Goal: Task Accomplishment & Management: Complete application form

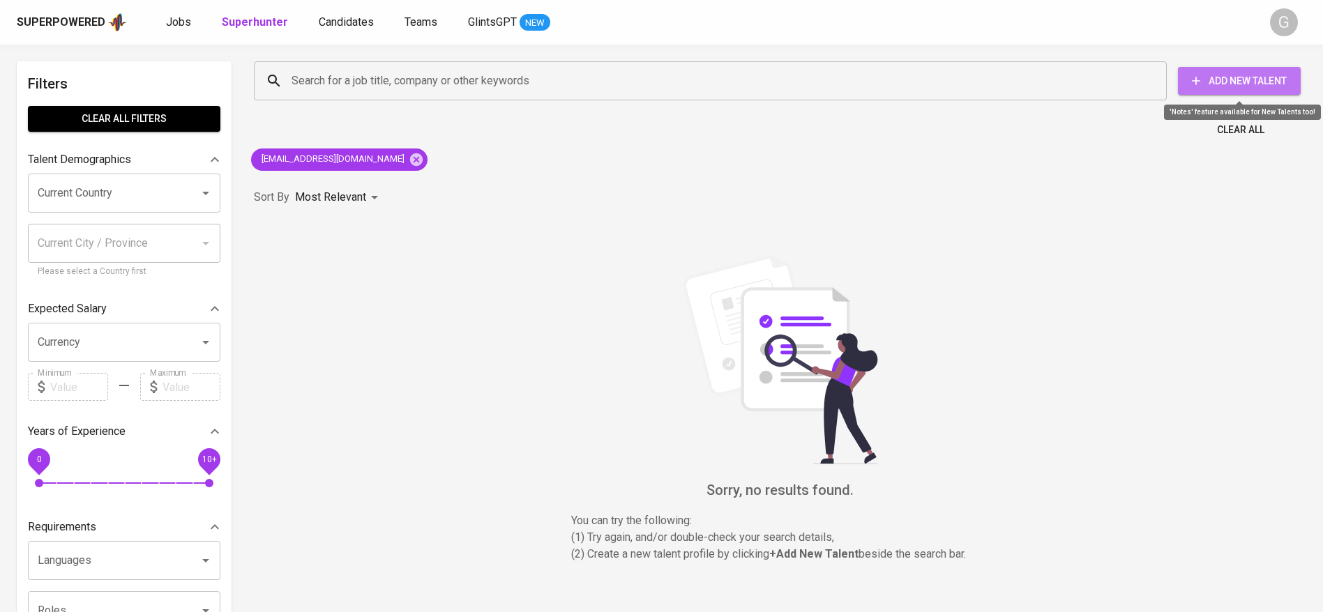
click at [1258, 75] on span "Add New Talent" at bounding box center [1239, 81] width 100 height 17
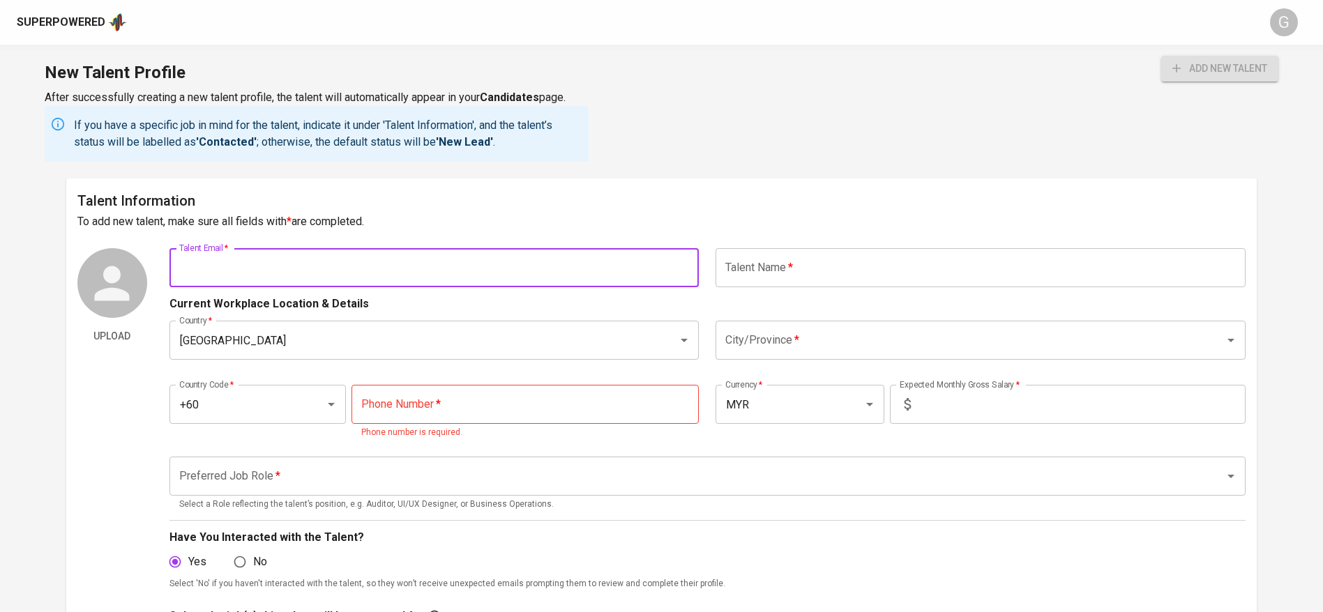
click at [454, 275] on input "text" at bounding box center [434, 267] width 530 height 39
paste input "[EMAIL_ADDRESS][DOMAIN_NAME]"
type input "[EMAIL_ADDRESS][DOMAIN_NAME]"
click at [1161, 56] on button "add new talent" at bounding box center [1219, 69] width 117 height 26
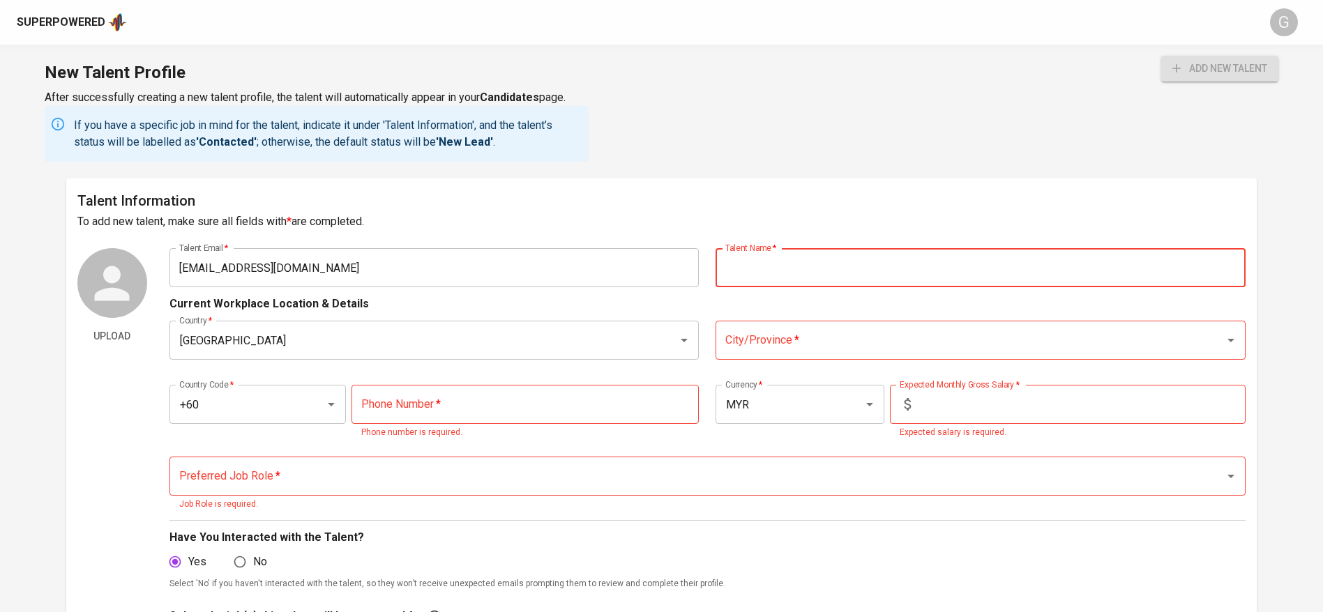
click at [789, 261] on input "text" at bounding box center [980, 267] width 530 height 39
paste input "[PERSON_NAME]"
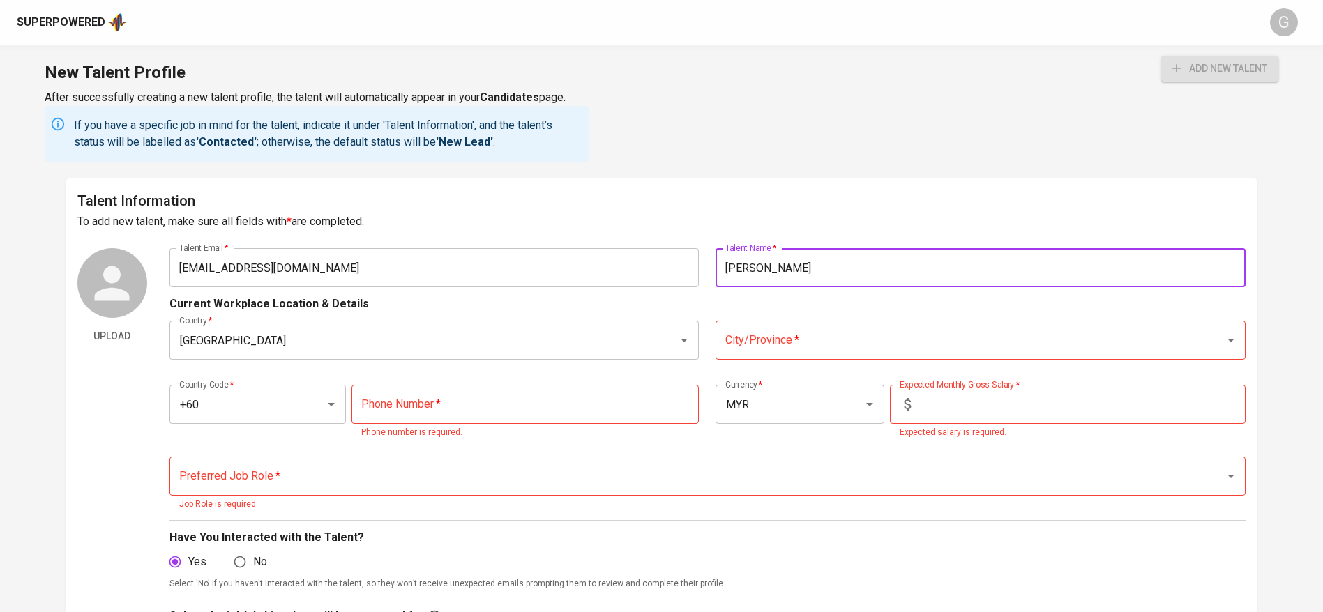
type input "[PERSON_NAME]"
click at [774, 333] on input "City/Province   *" at bounding box center [961, 340] width 478 height 26
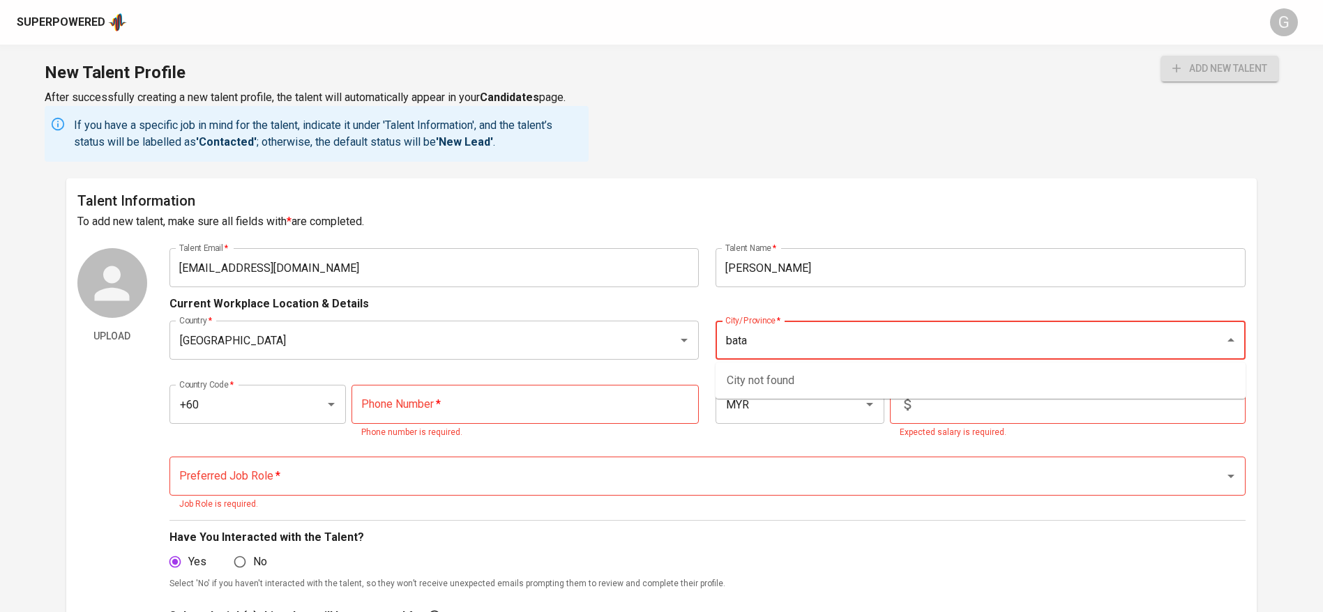
type input "batam"
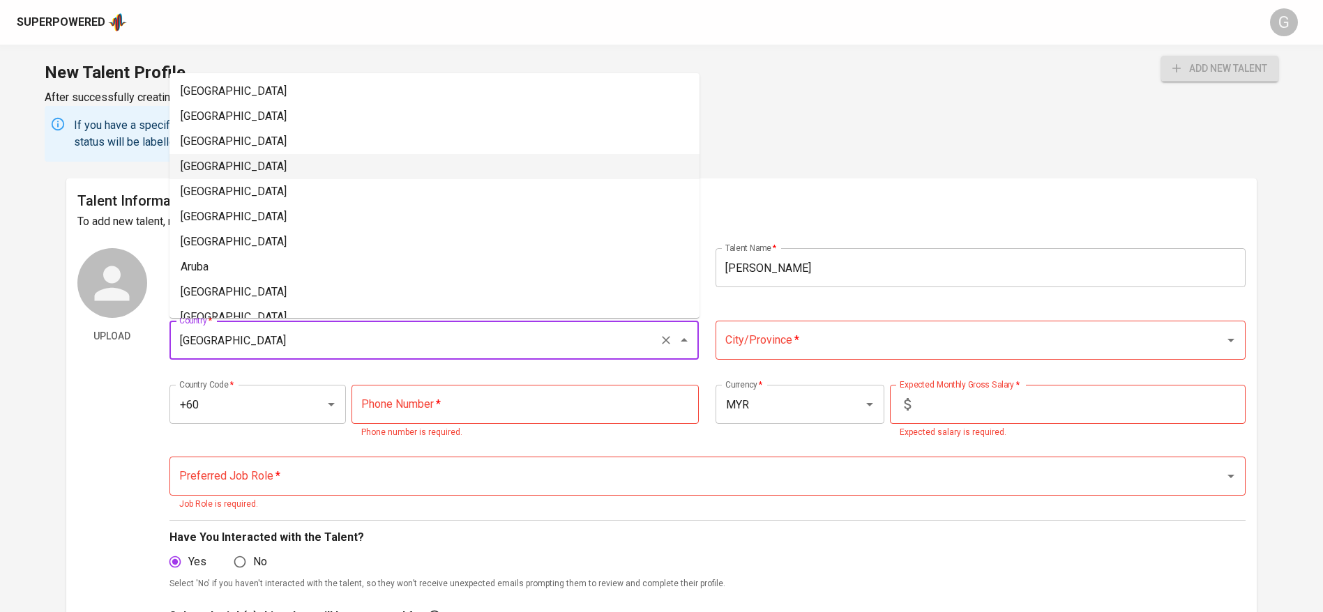
click at [495, 346] on input "[GEOGRAPHIC_DATA]" at bounding box center [415, 340] width 478 height 26
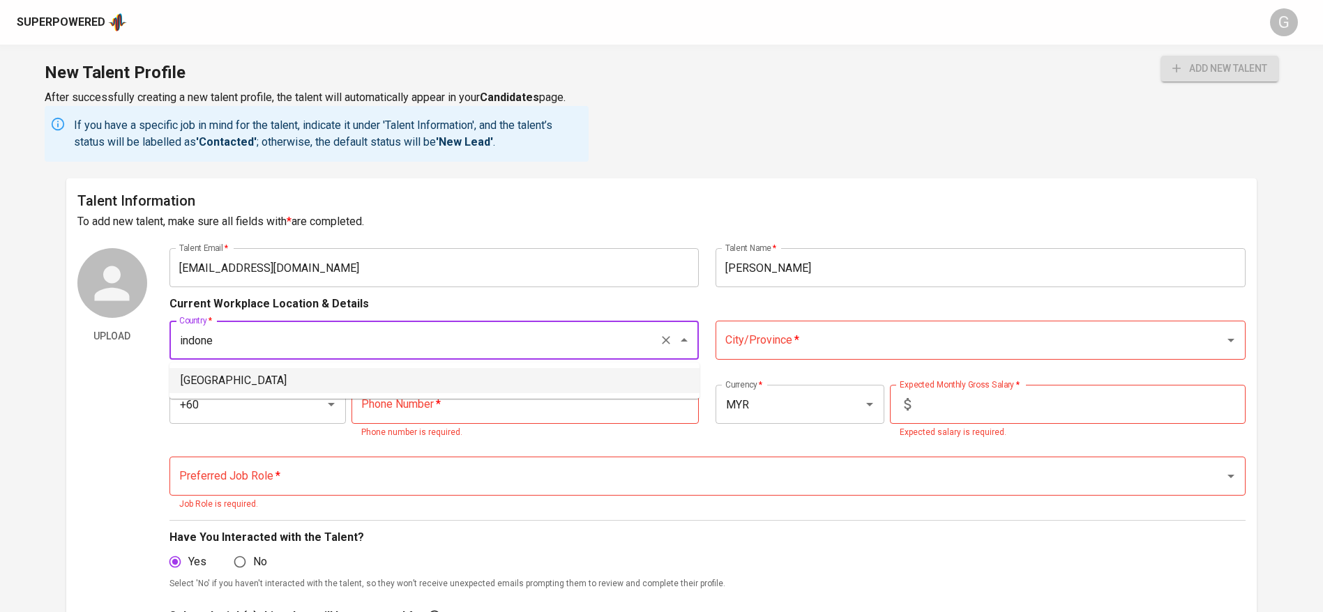
click at [505, 381] on li "[GEOGRAPHIC_DATA]" at bounding box center [434, 380] width 530 height 25
type input "[GEOGRAPHIC_DATA]"
click at [776, 340] on input "City/Province   *" at bounding box center [961, 340] width 478 height 26
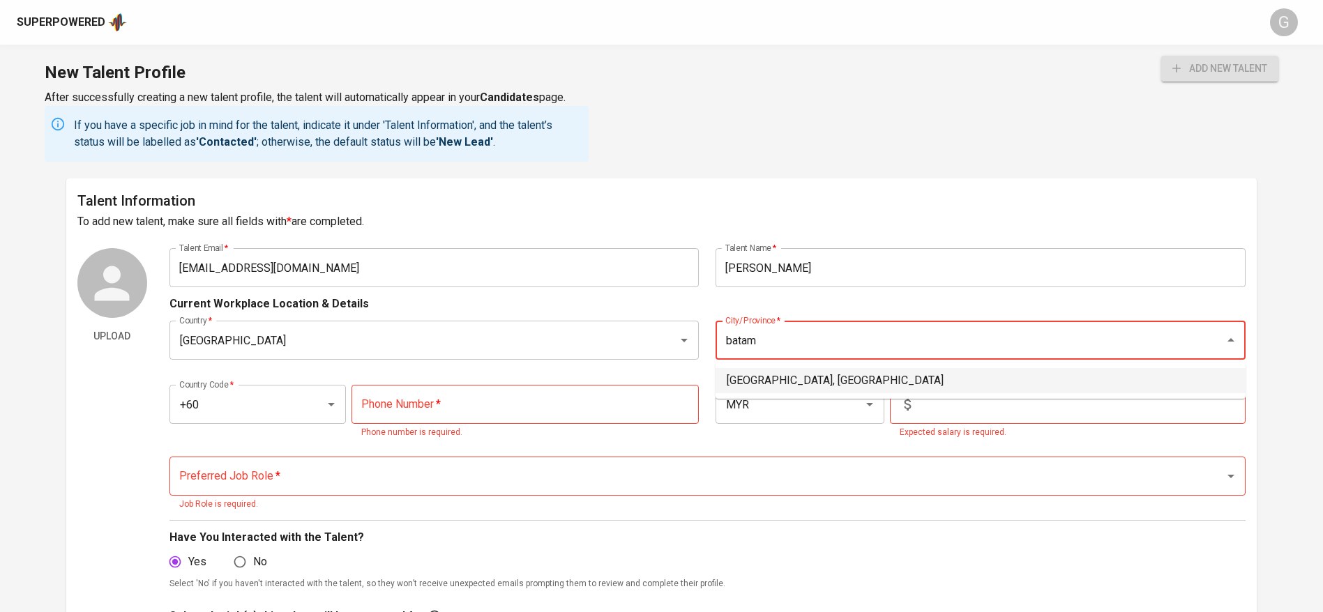
click at [842, 370] on li "[GEOGRAPHIC_DATA], [GEOGRAPHIC_DATA]" at bounding box center [980, 380] width 530 height 25
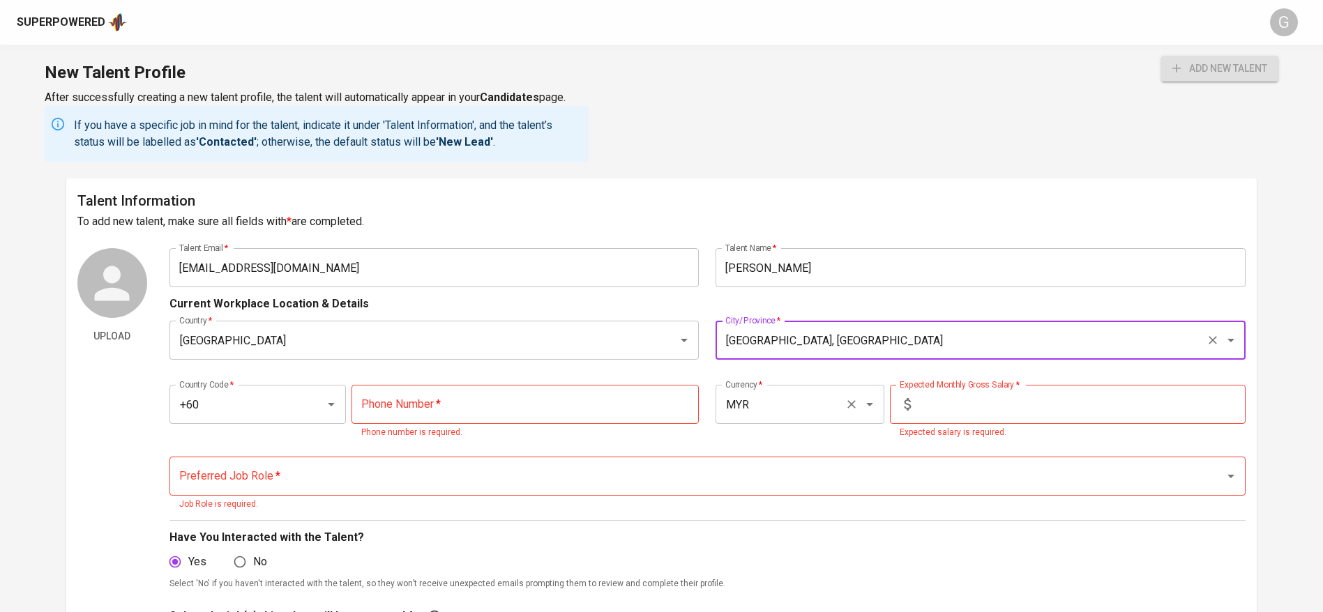
type input "[GEOGRAPHIC_DATA], [GEOGRAPHIC_DATA]"
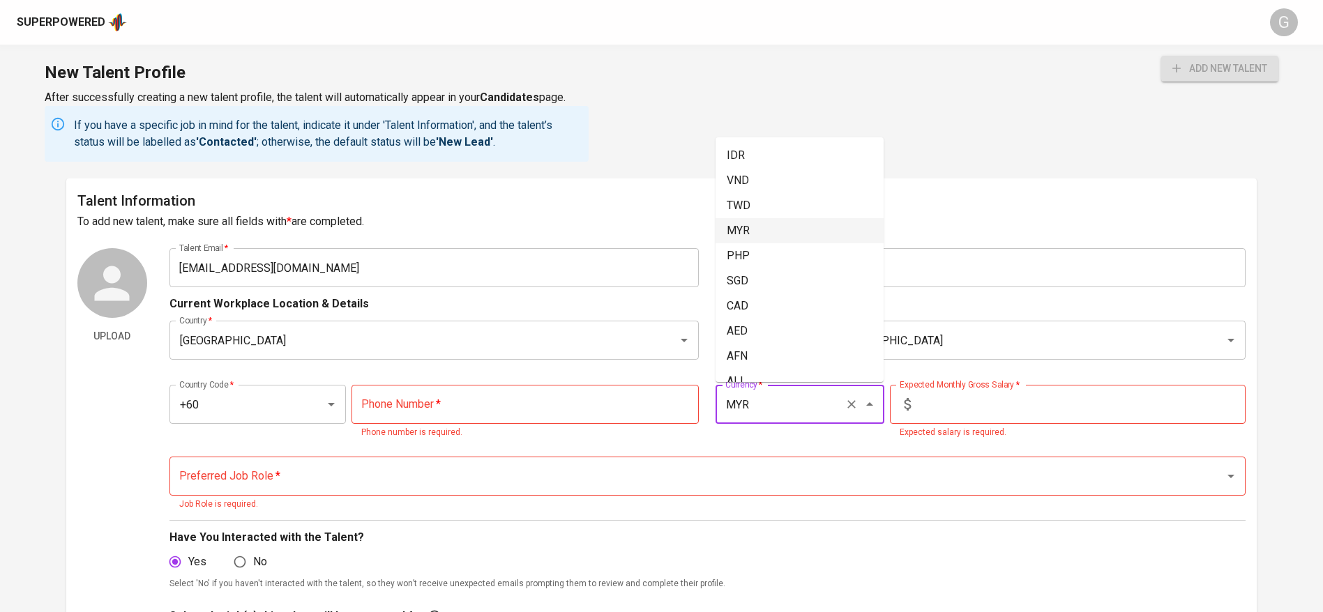
click at [750, 410] on input "MYR" at bounding box center [780, 404] width 116 height 26
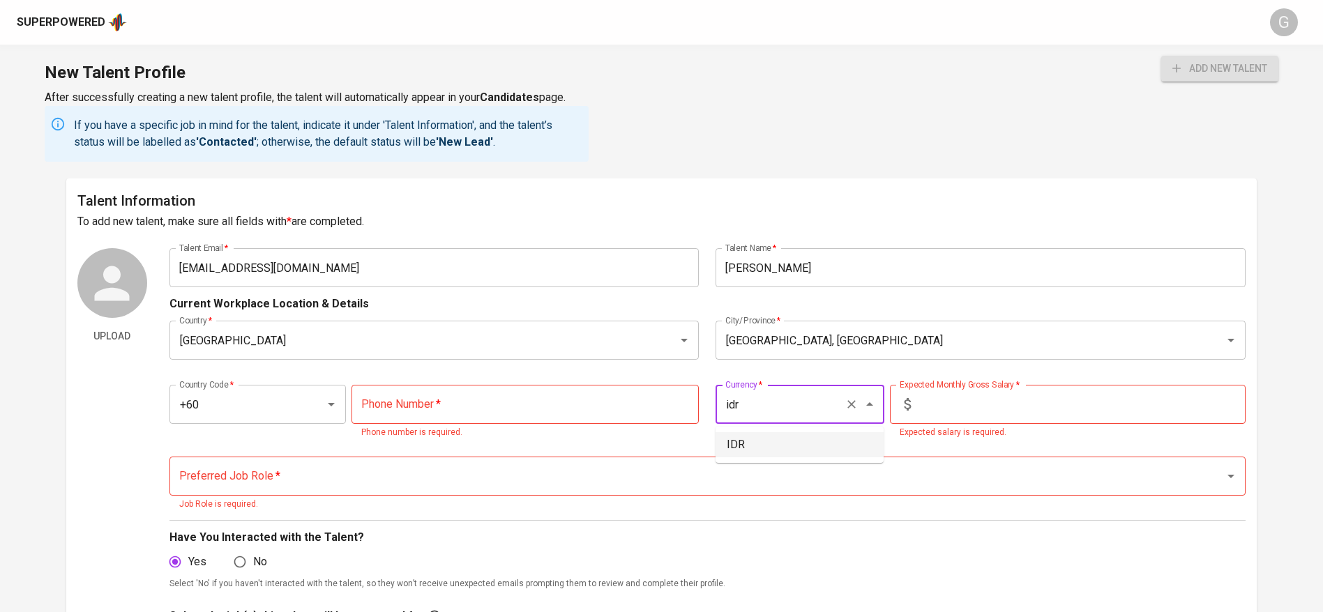
click at [763, 436] on li "IDR" at bounding box center [799, 444] width 168 height 25
type input "IDR"
click at [936, 411] on input "text" at bounding box center [1080, 404] width 329 height 39
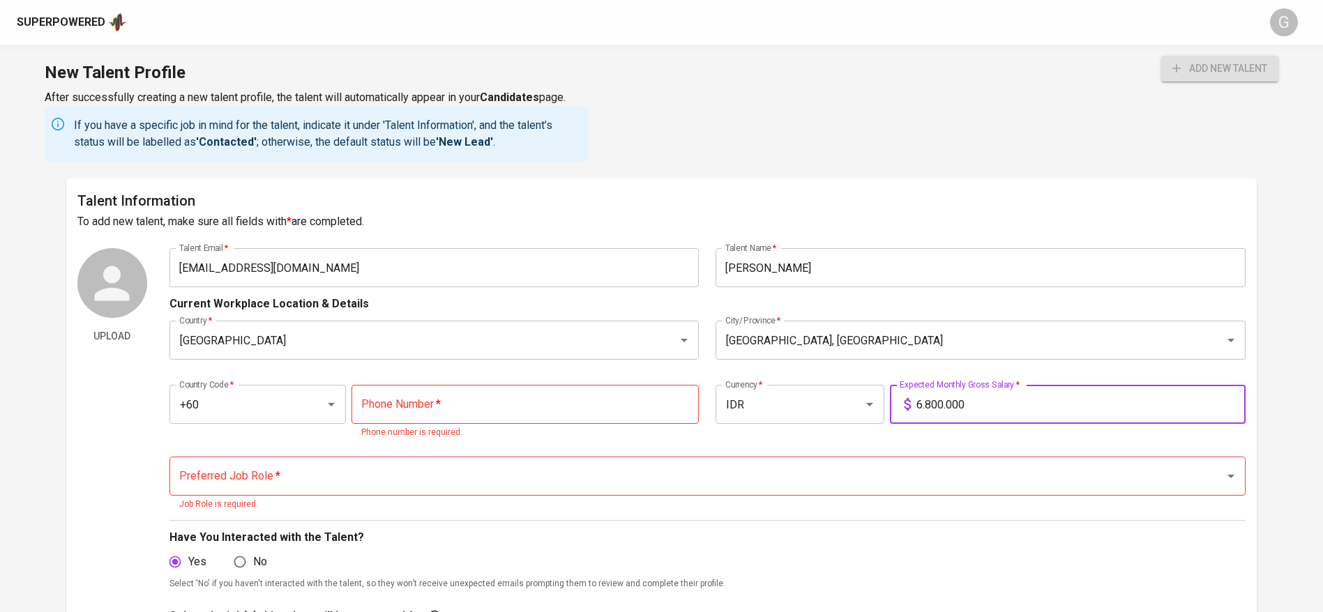
type input "6.800.000"
click at [1161, 56] on button "add new talent" at bounding box center [1219, 69] width 117 height 26
click at [258, 400] on input "+60" at bounding box center [238, 404] width 125 height 26
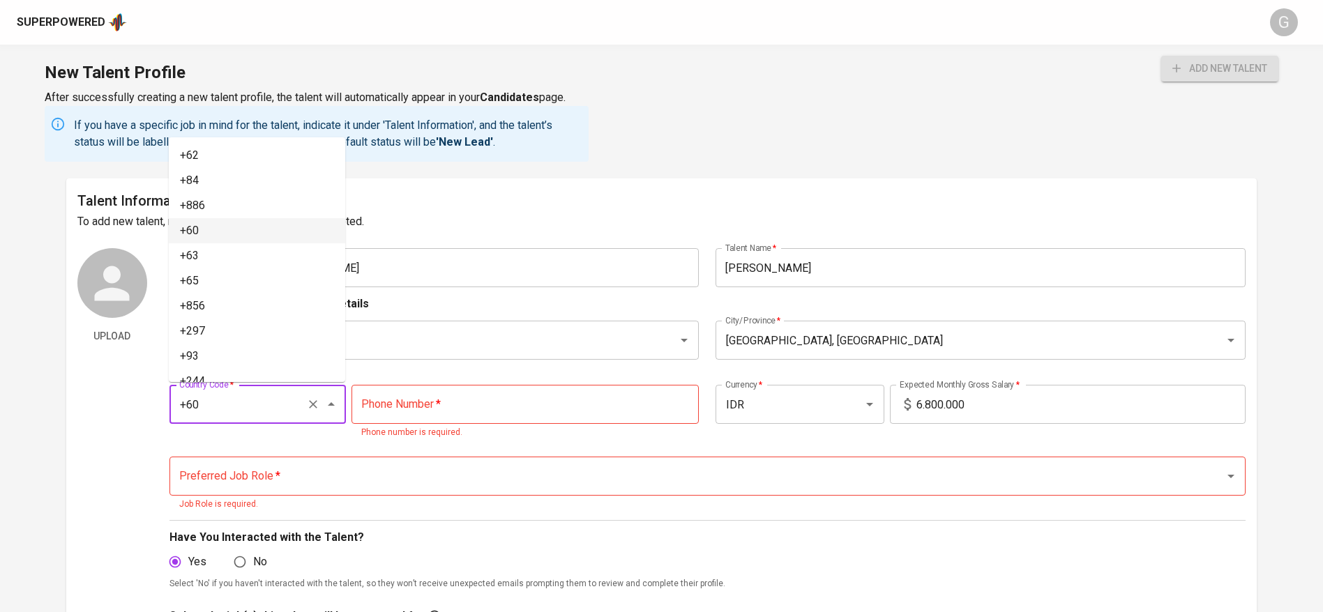
click at [258, 400] on input "+60" at bounding box center [238, 404] width 125 height 26
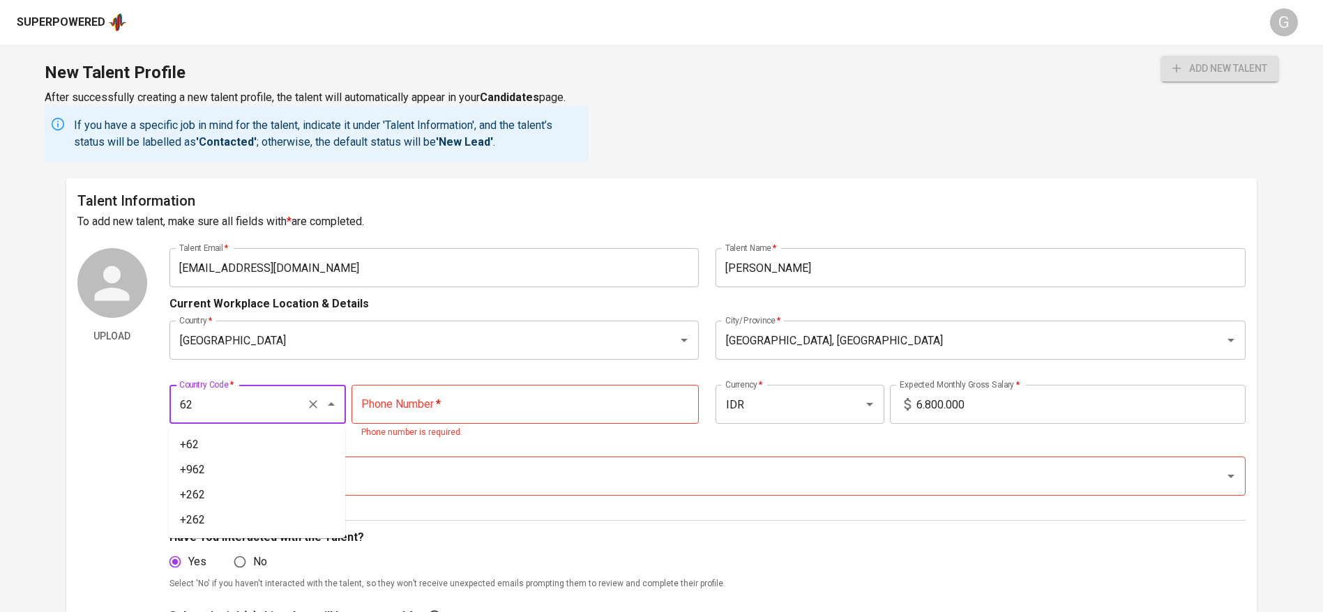
click at [1161, 56] on button "add new talent" at bounding box center [1219, 69] width 117 height 26
click at [234, 448] on li "+62" at bounding box center [257, 444] width 176 height 25
type input "+62"
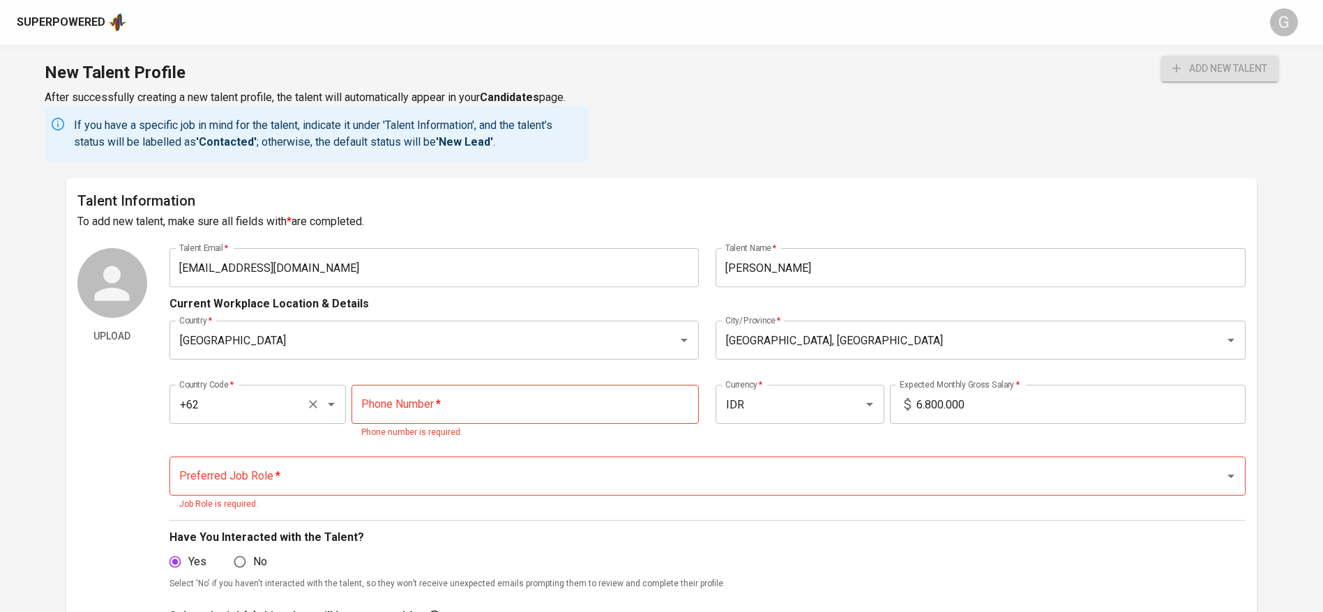
click at [250, 409] on input "+62" at bounding box center [238, 404] width 125 height 26
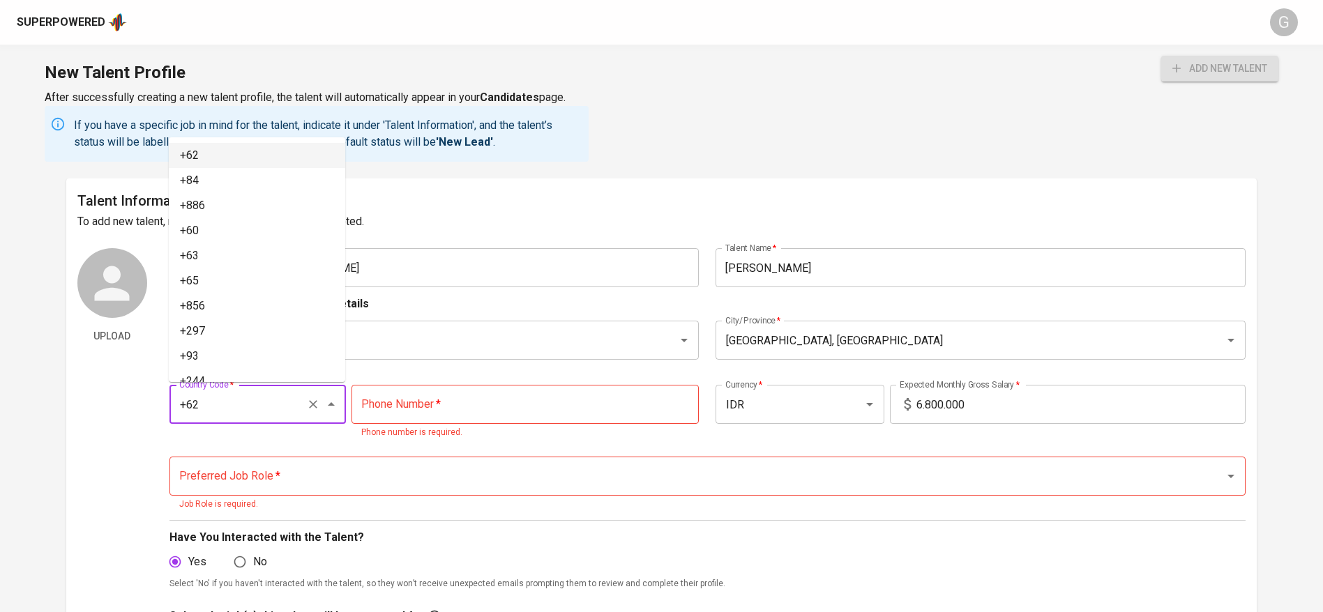
click at [372, 398] on input "tel" at bounding box center [524, 404] width 347 height 39
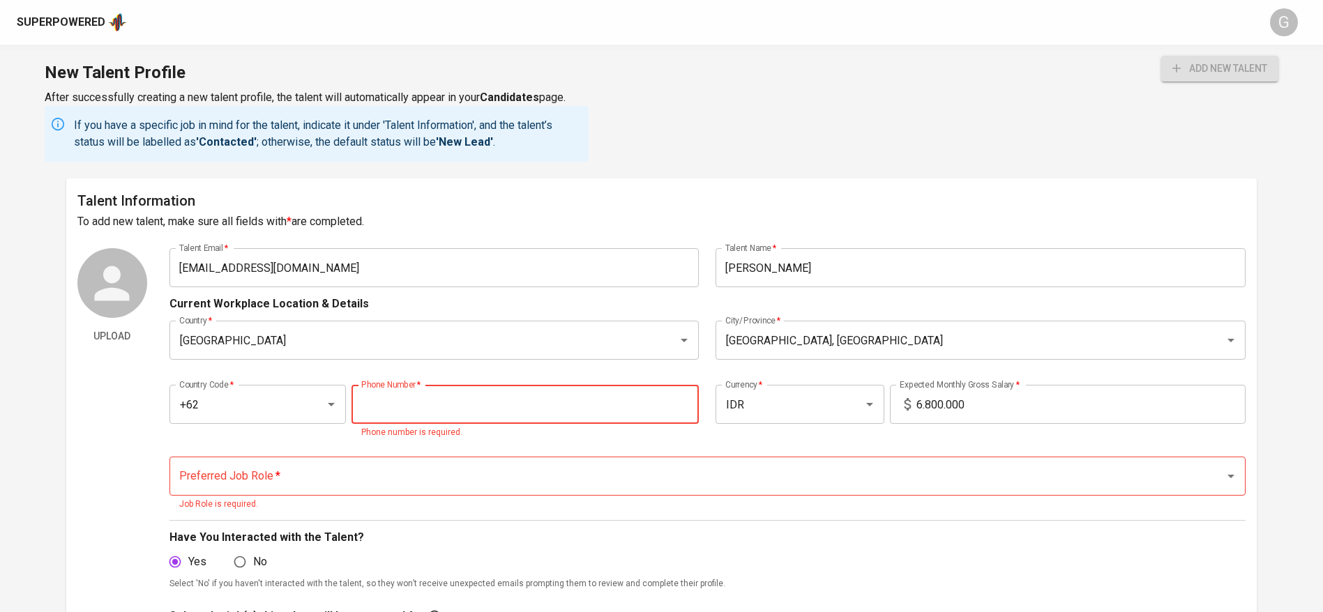
paste input "[PHONE_NUMBER]"
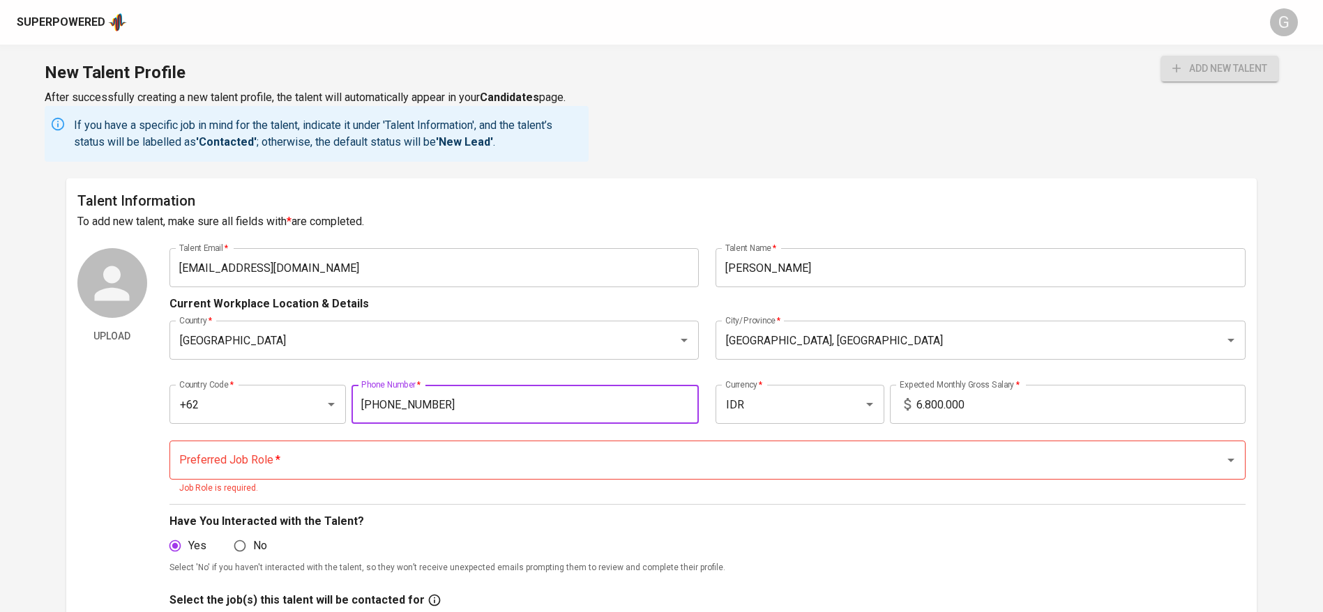
type input "[PHONE_NUMBER]"
click at [1161, 56] on button "add new talent" at bounding box center [1219, 69] width 117 height 26
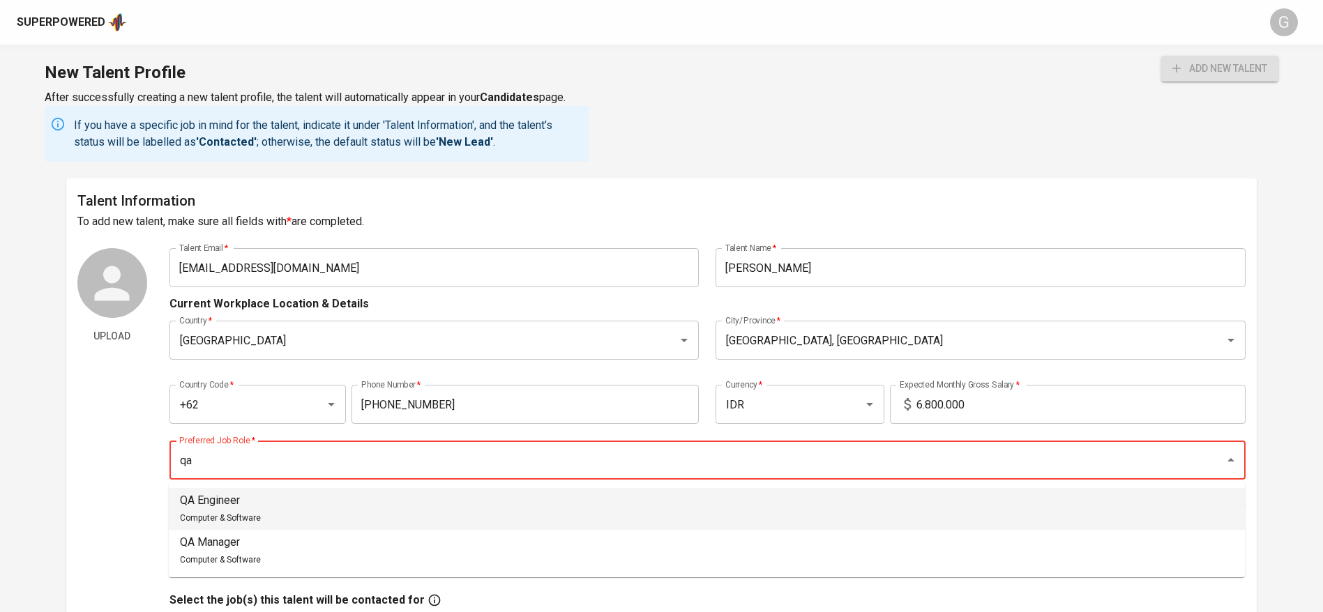
click at [218, 510] on div "QA Engineer Computer & Software" at bounding box center [220, 508] width 81 height 33
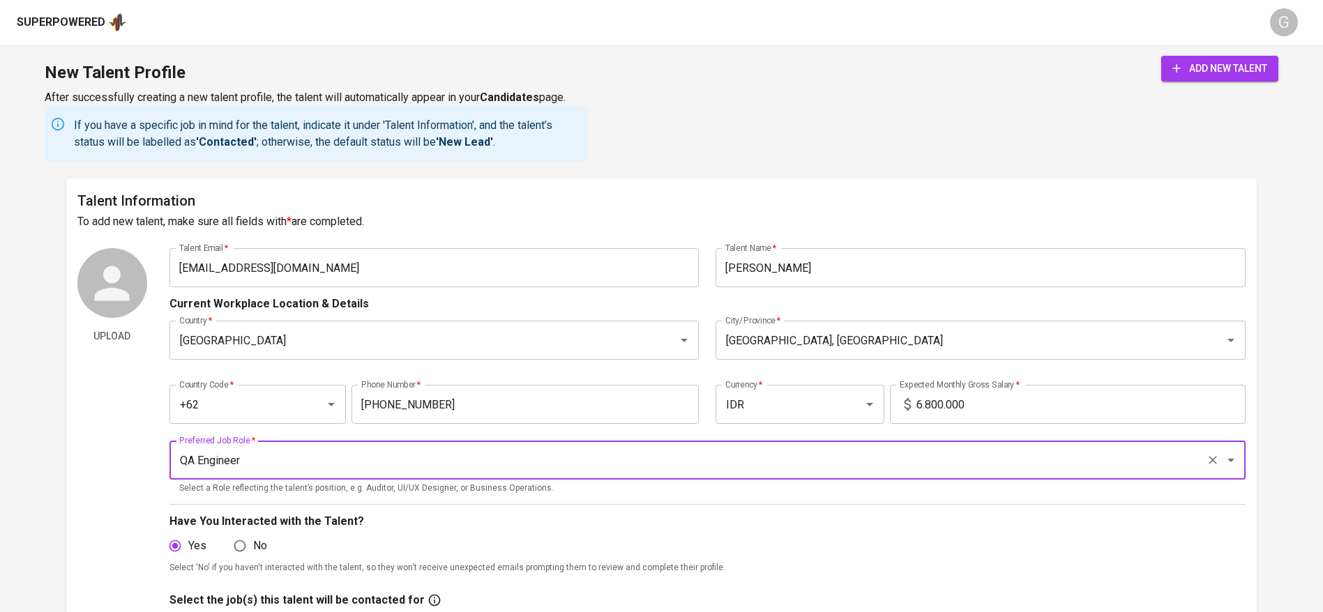
type input "QA Engineer"
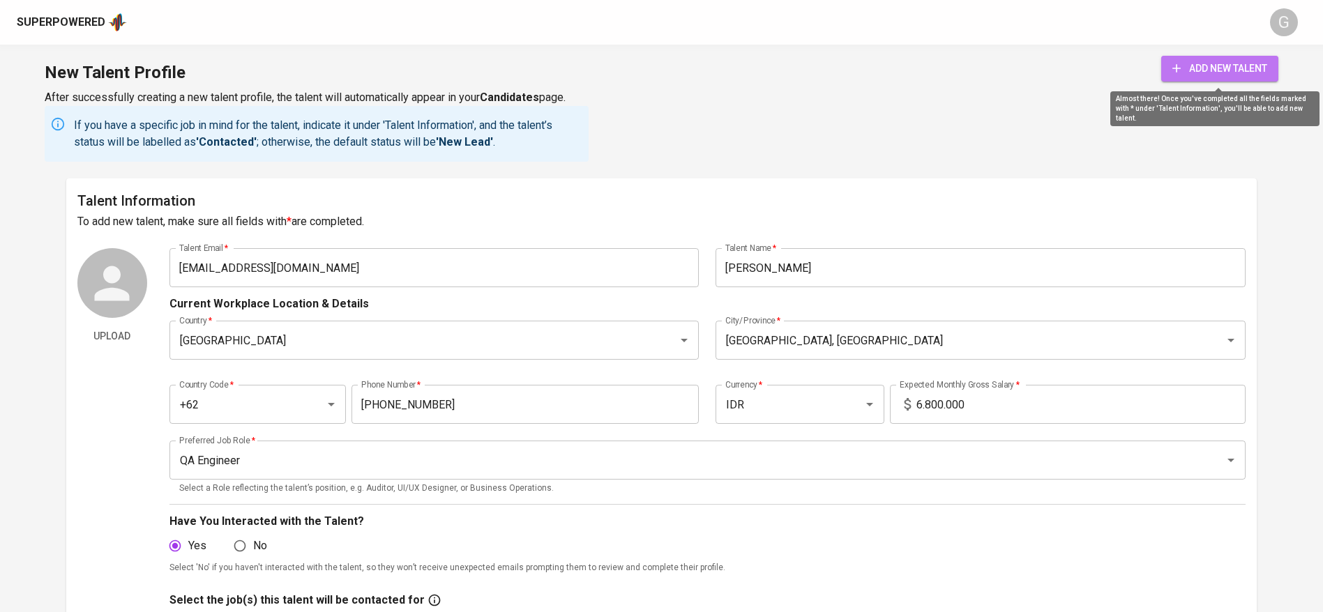
click at [1186, 77] on button "add new talent" at bounding box center [1219, 69] width 117 height 26
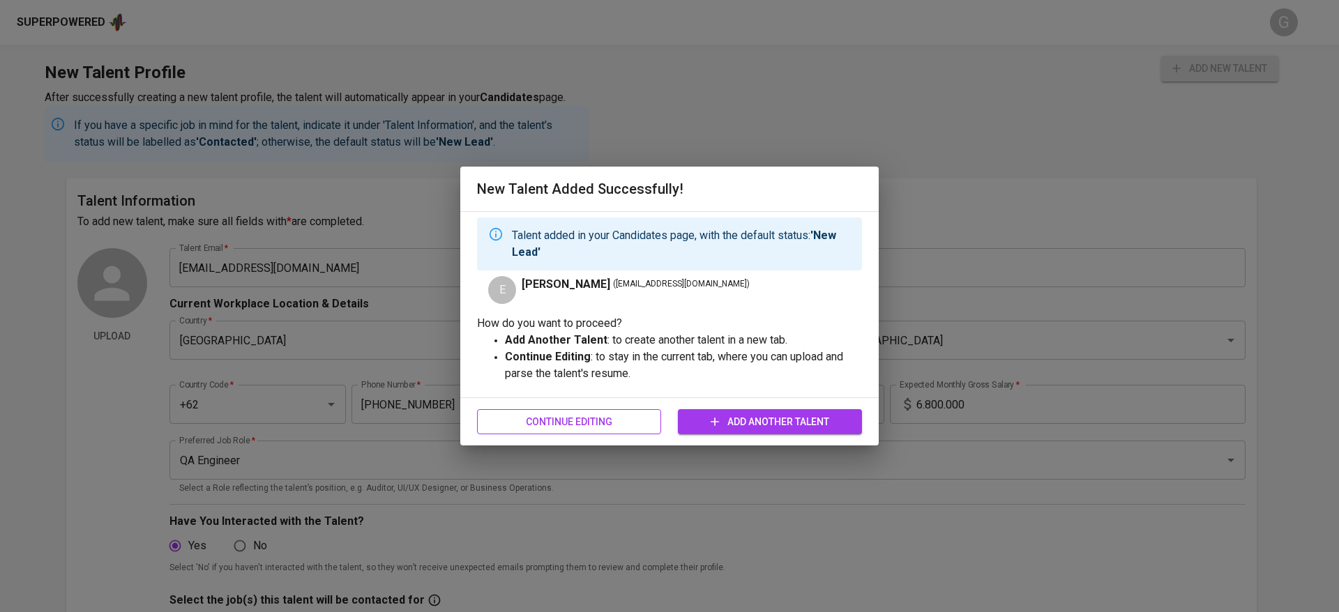
click at [627, 413] on span "Continue Editing" at bounding box center [569, 421] width 162 height 17
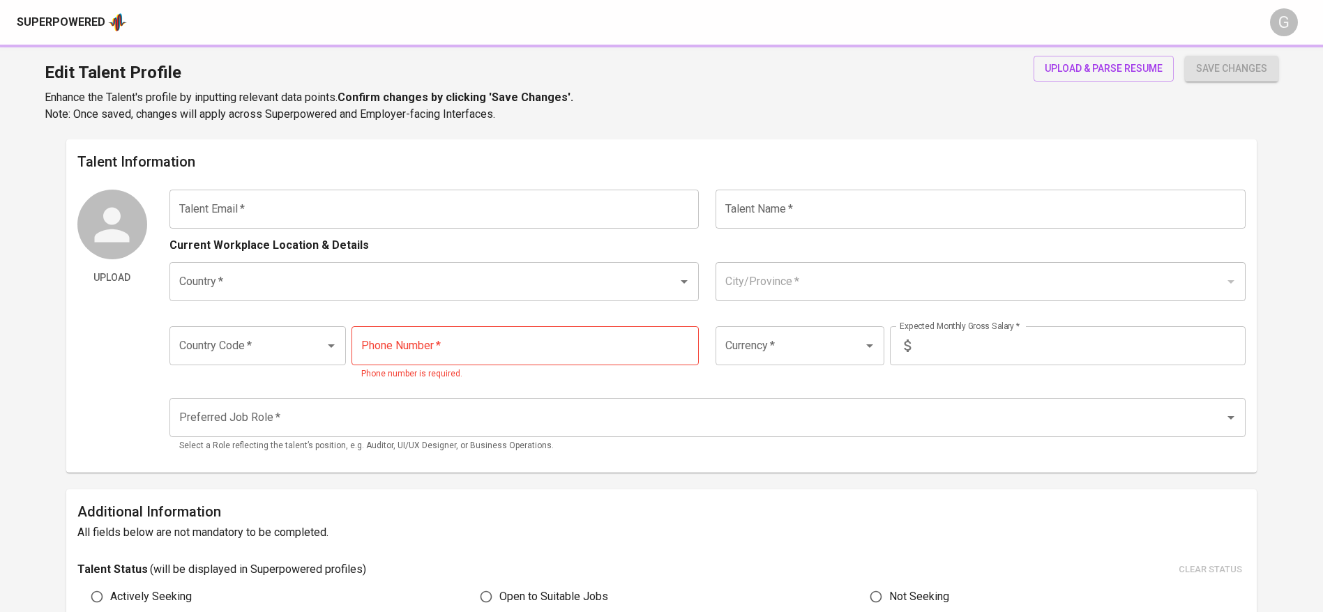
type input "[EMAIL_ADDRESS][DOMAIN_NAME]"
type input "[PERSON_NAME]"
type input "[GEOGRAPHIC_DATA]"
type input "[GEOGRAPHIC_DATA], [GEOGRAPHIC_DATA]"
type input "+62"
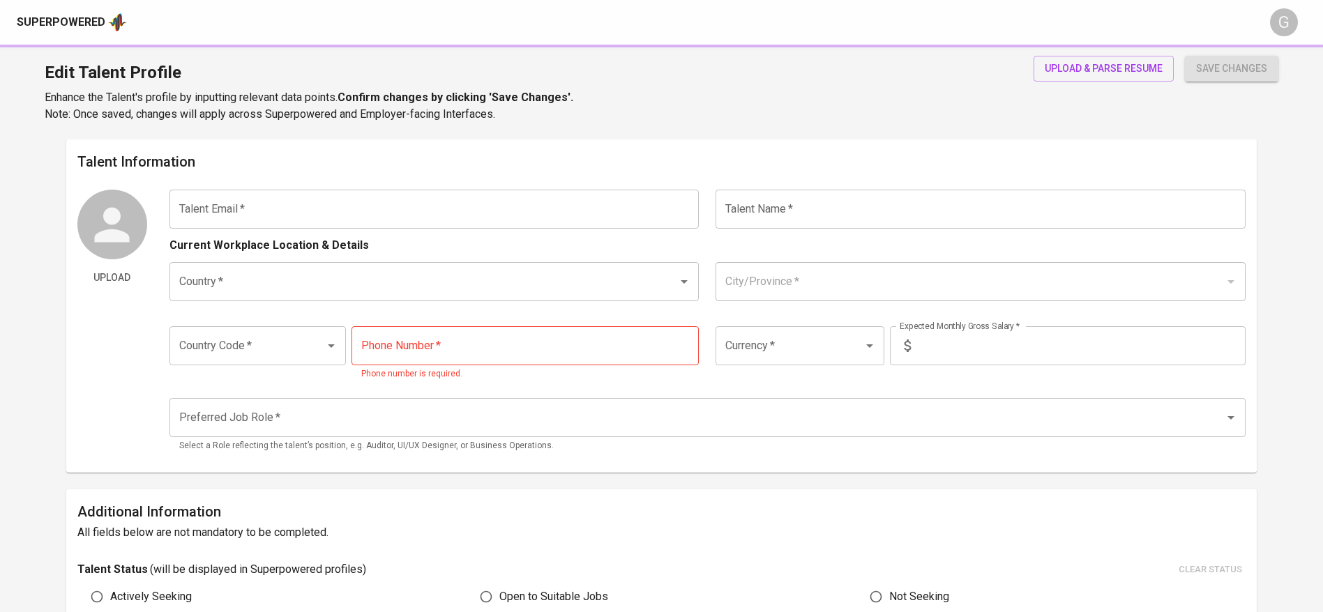
type input "[PHONE_NUMBER]"
type input "IDR"
type input "QA Engineer"
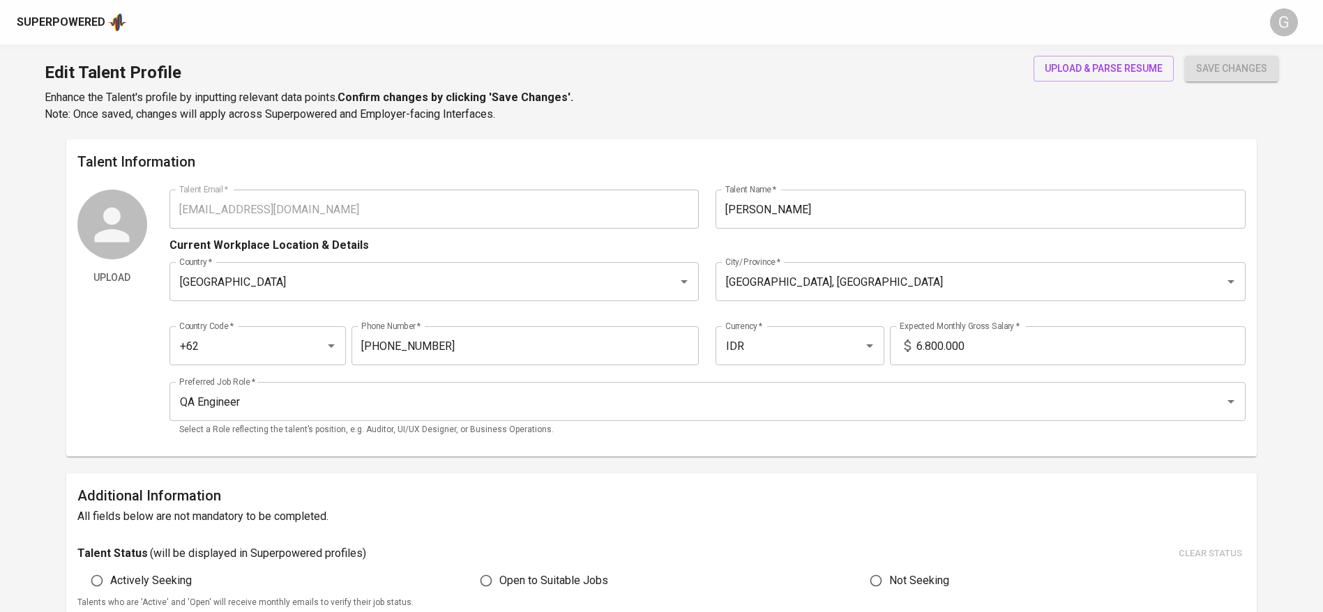
click at [84, 12] on div "Superpowered" at bounding box center [72, 22] width 110 height 21
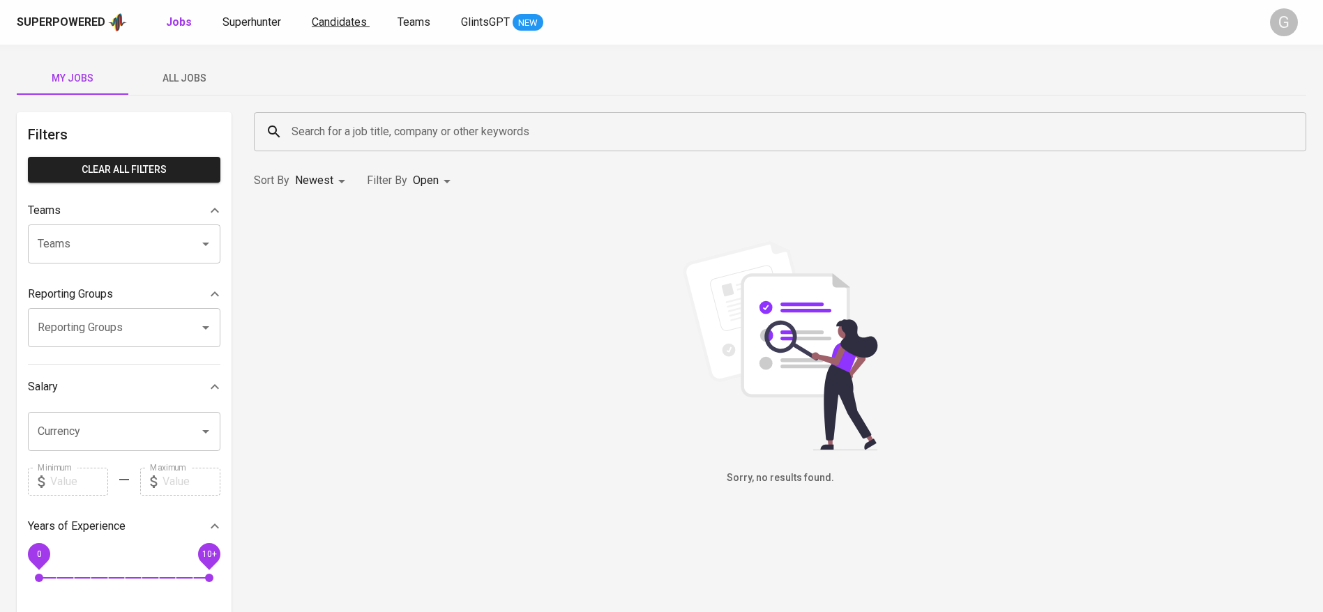
click at [342, 21] on span "Candidates" at bounding box center [339, 21] width 55 height 13
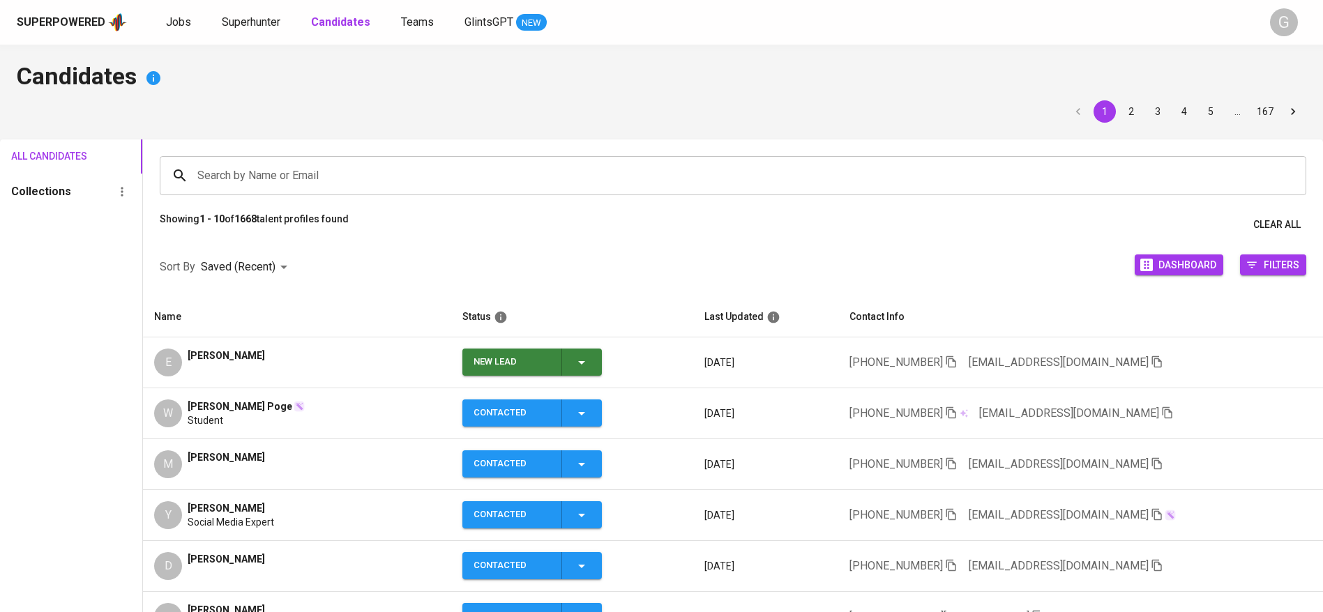
click at [573, 357] on icon "button" at bounding box center [581, 362] width 17 height 17
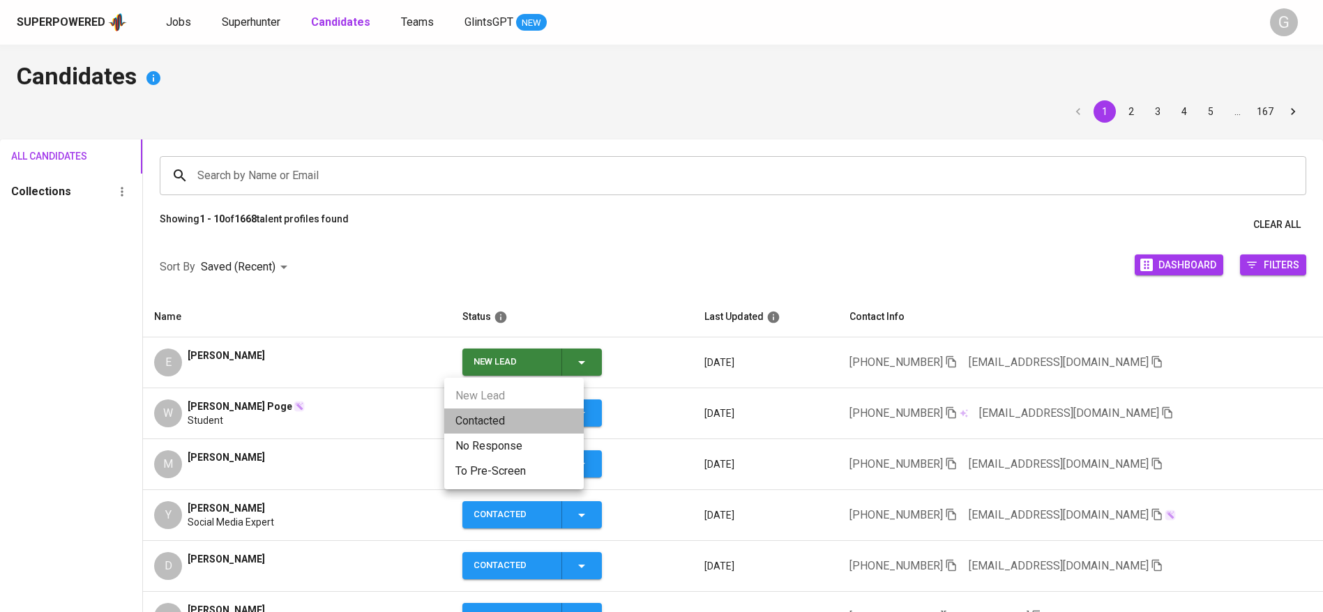
click at [538, 418] on li "Contacted" at bounding box center [513, 421] width 139 height 25
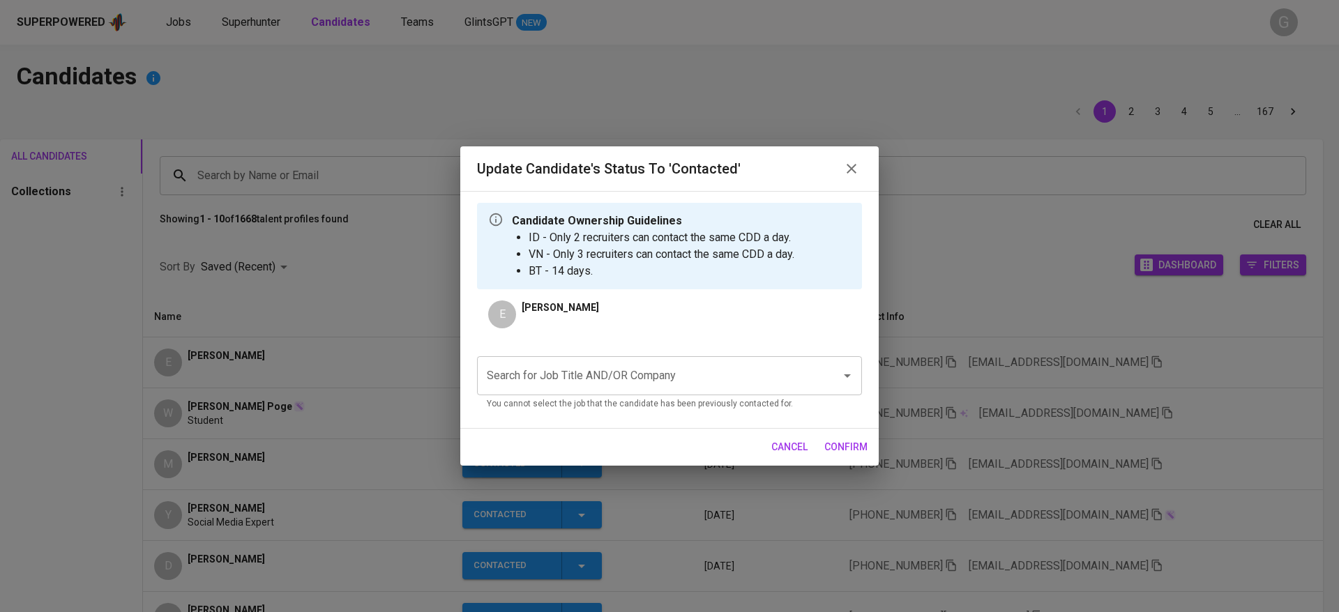
click at [605, 402] on p "You cannot select the job that the candidate has been previously contacted for." at bounding box center [669, 404] width 365 height 14
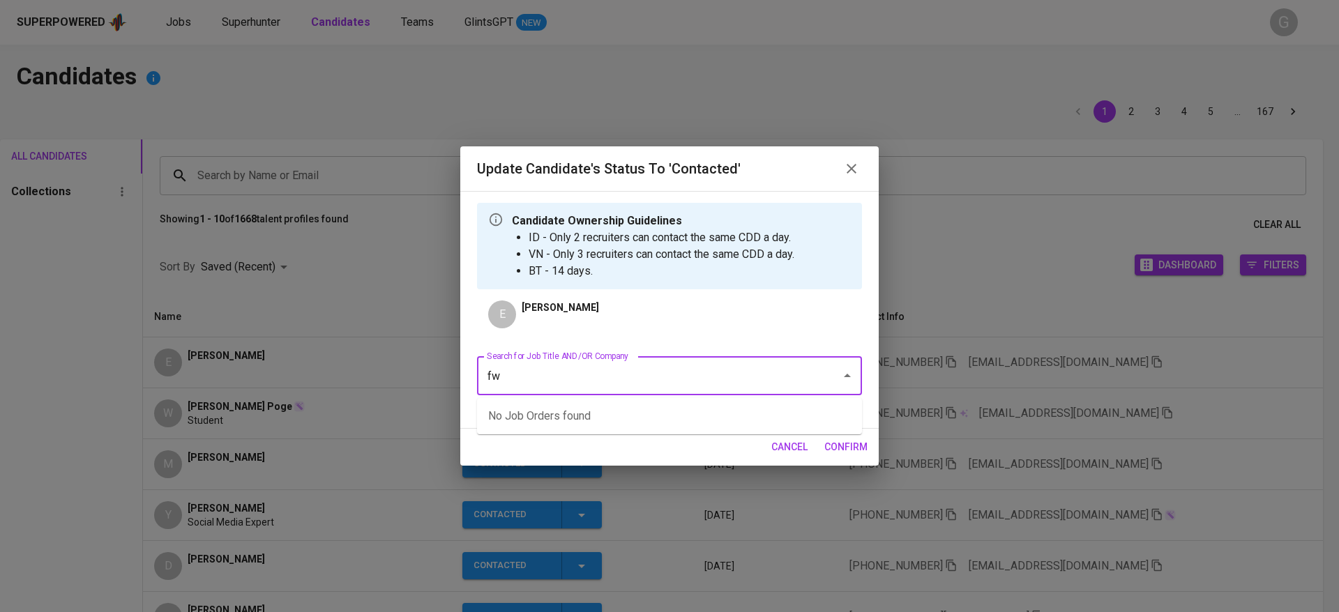
type input "fwd"
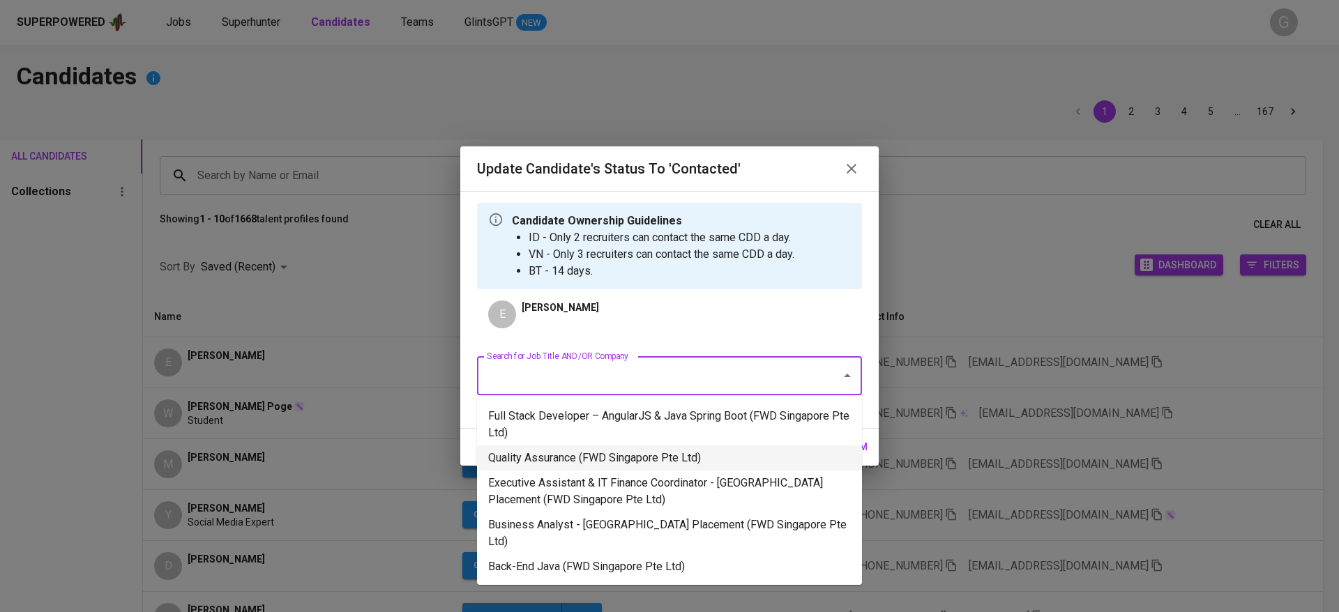
click at [629, 459] on li "Quality Assurance (FWD Singapore Pte Ltd)" at bounding box center [669, 458] width 385 height 25
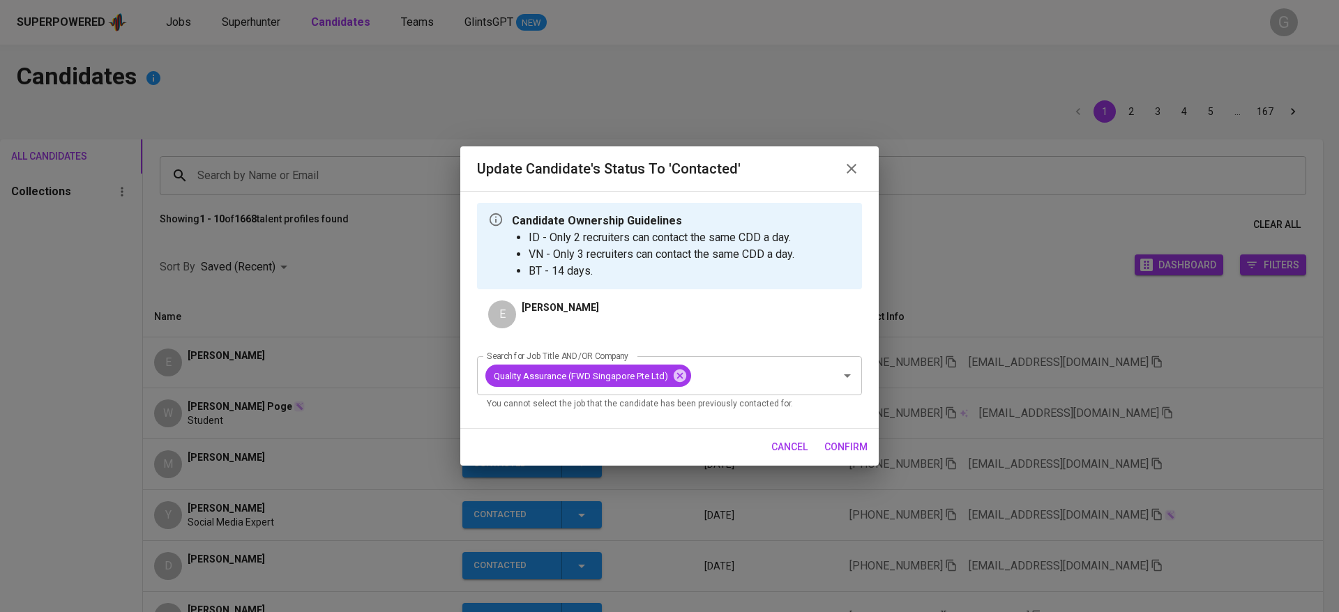
click at [846, 450] on span "confirm" at bounding box center [845, 447] width 43 height 17
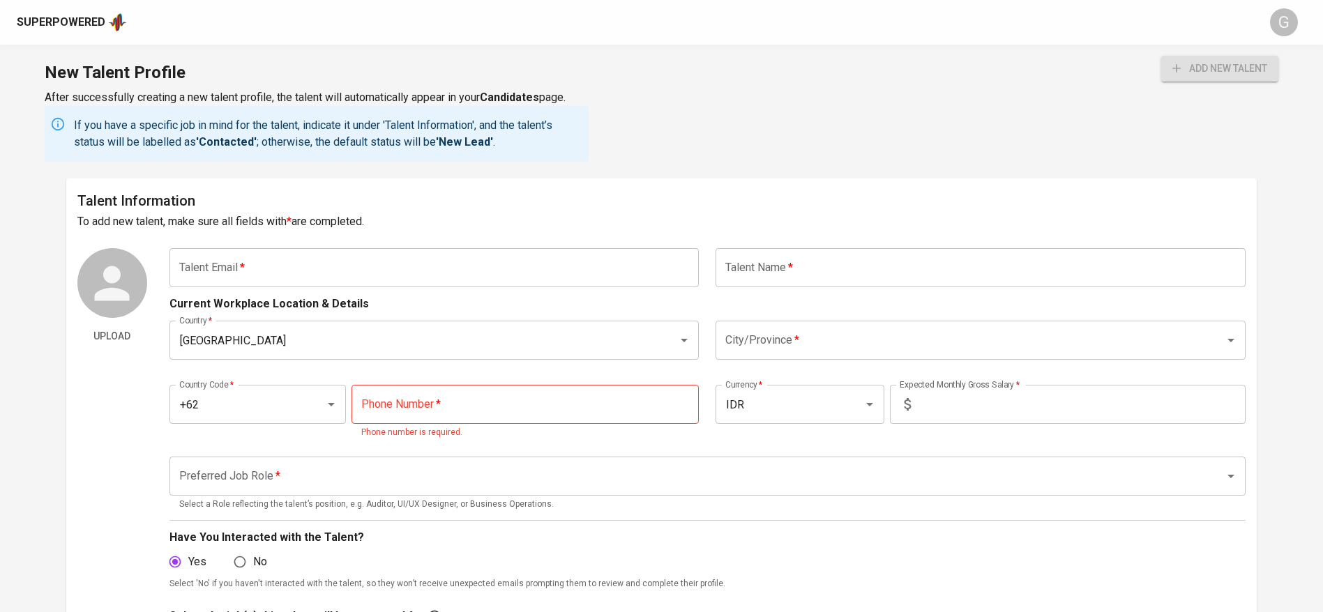
click at [81, 27] on div "Superpowered" at bounding box center [61, 23] width 89 height 16
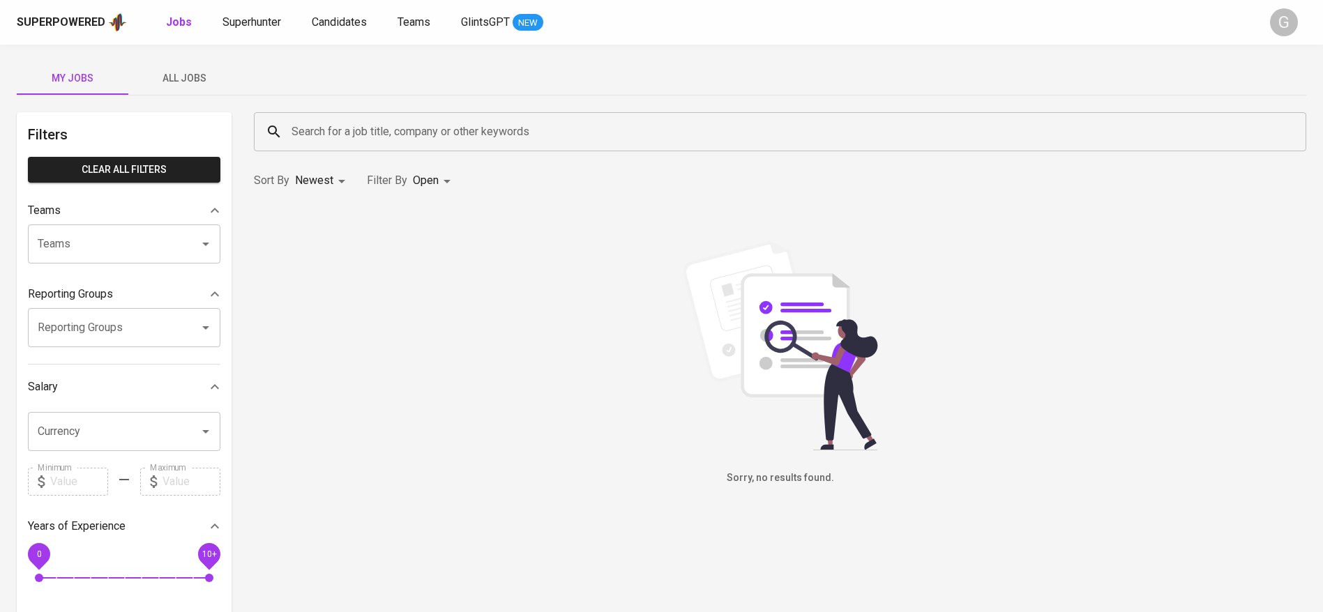
click at [178, 79] on span "All Jobs" at bounding box center [184, 78] width 95 height 17
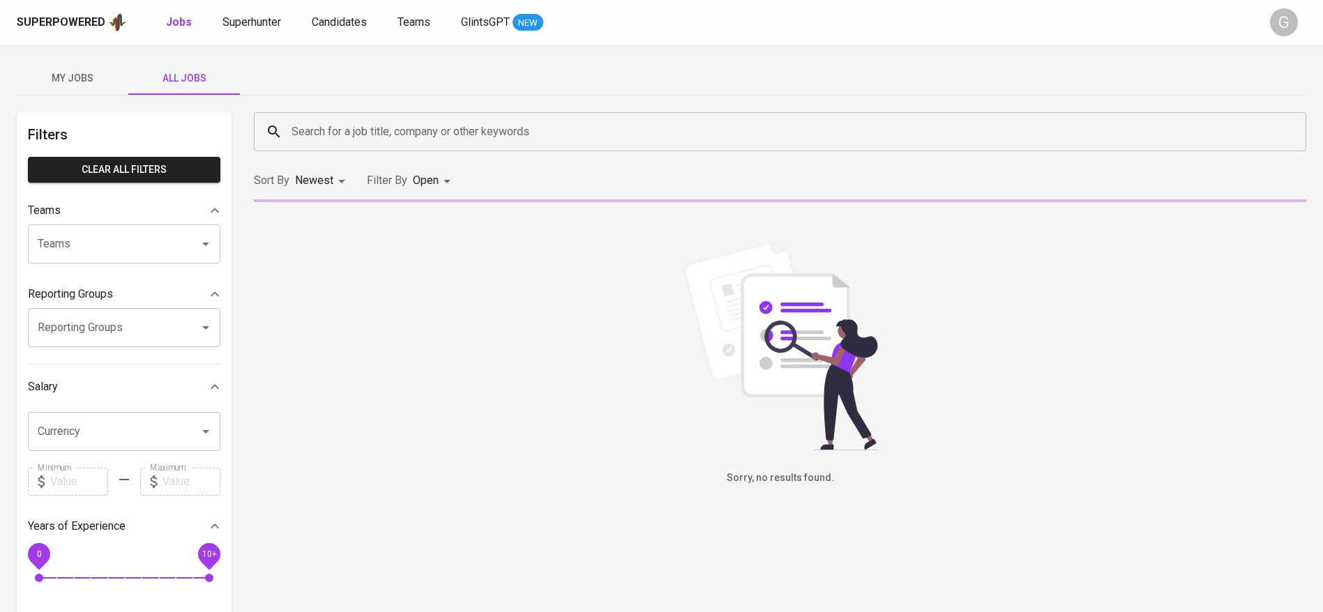
click at [383, 132] on input "Search for a job title, company or other keywords" at bounding box center [783, 132] width 991 height 26
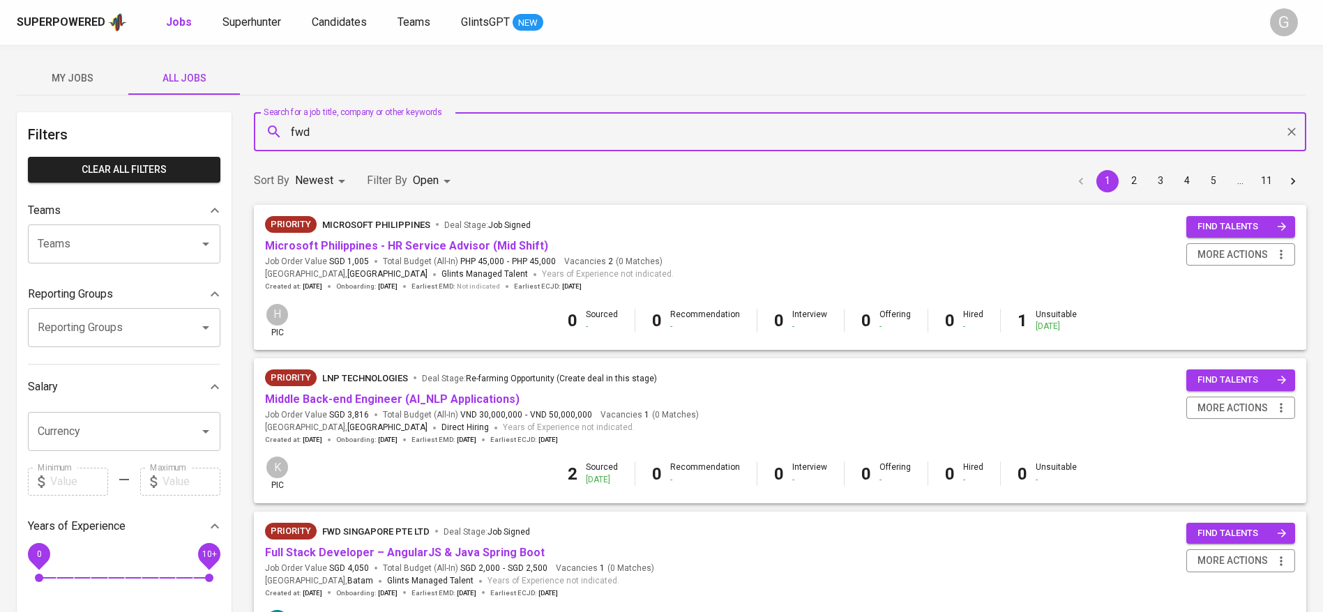
type input "fwd"
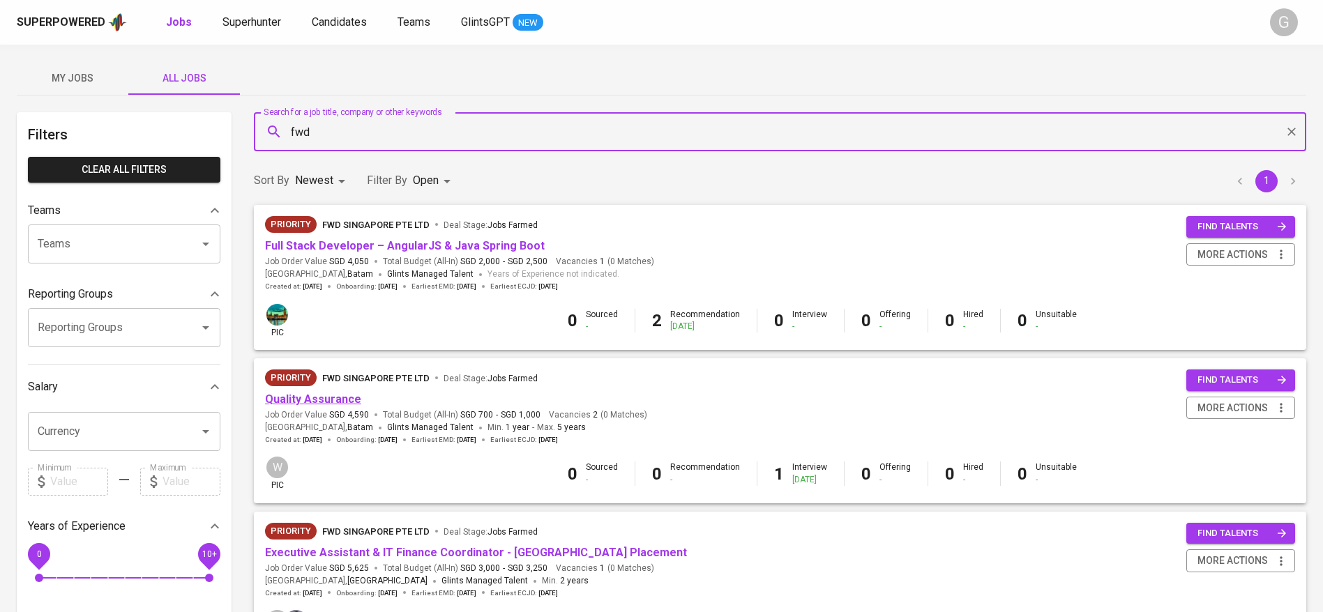
click at [339, 394] on link "Quality Assurance" at bounding box center [313, 399] width 96 height 13
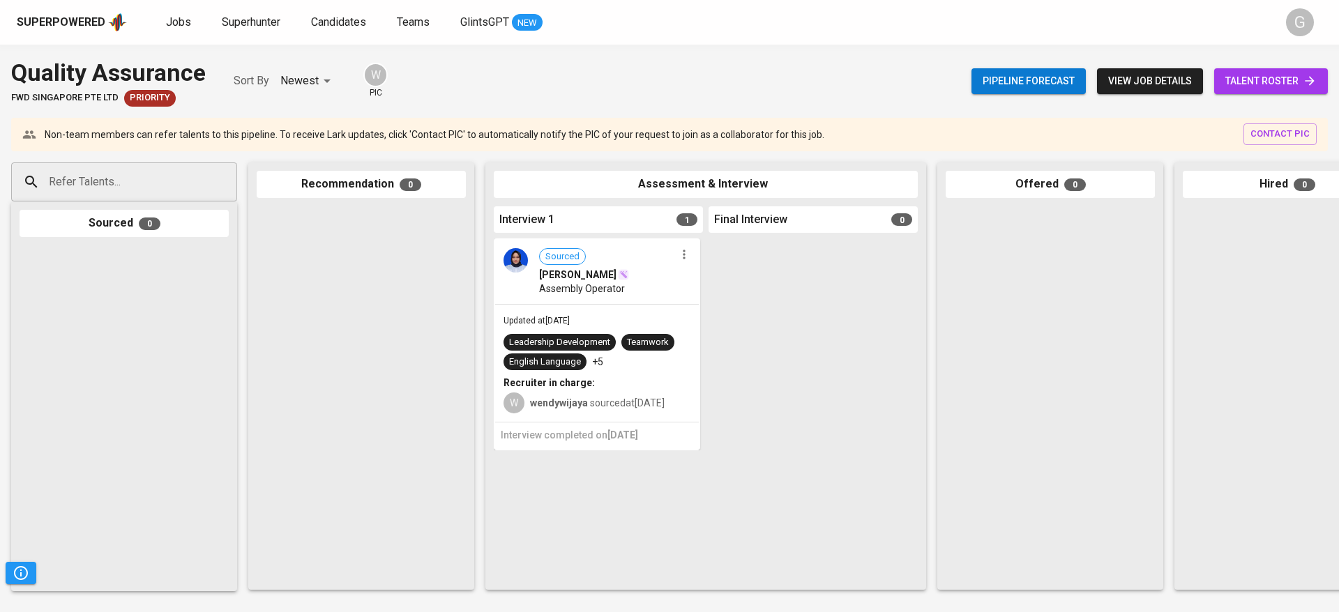
click at [1283, 78] on span "talent roster" at bounding box center [1270, 81] width 91 height 17
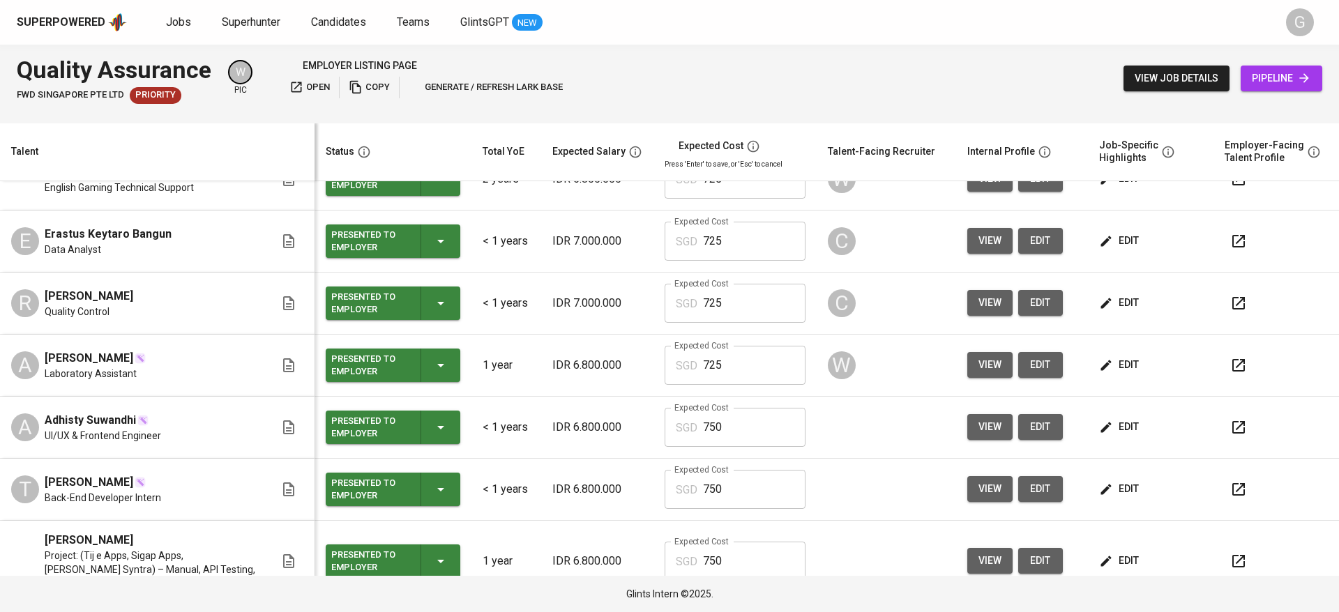
scroll to position [170, 0]
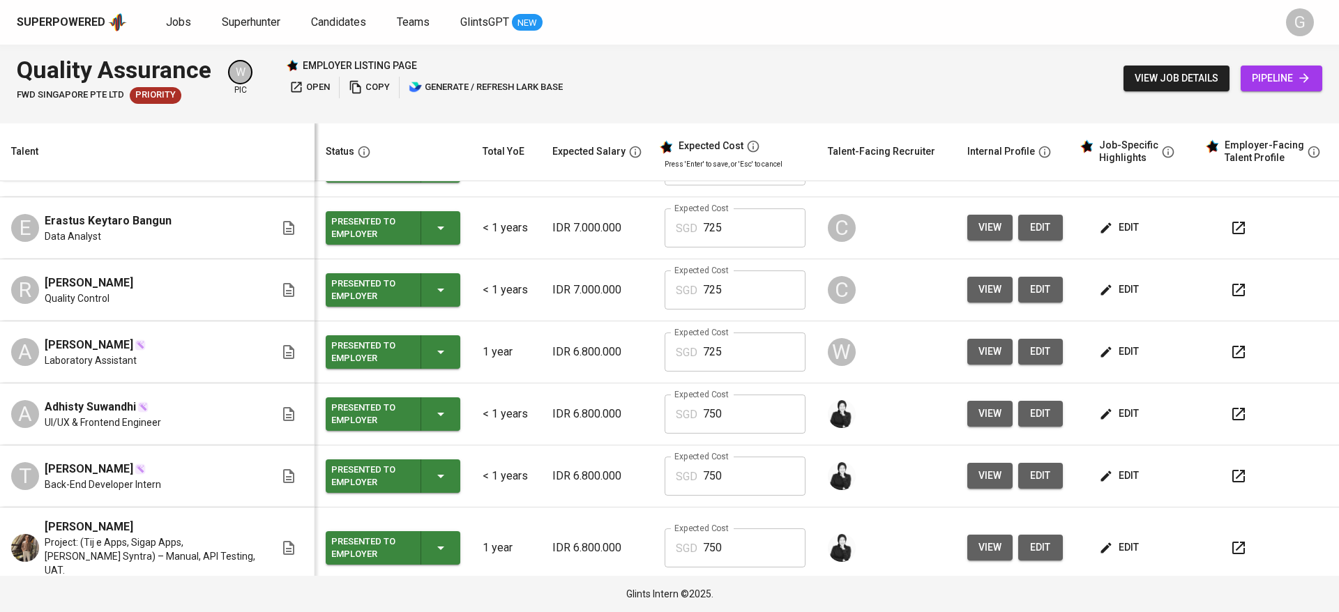
click at [978, 416] on span "view" at bounding box center [989, 413] width 23 height 17
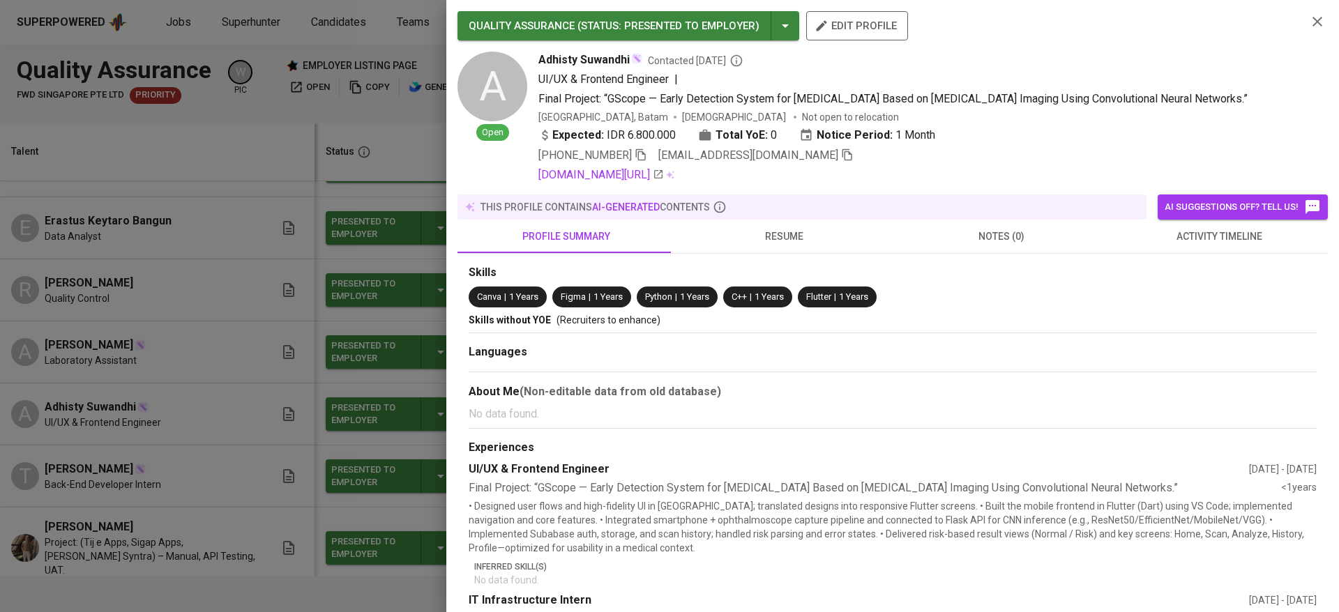
click at [786, 246] on button "resume" at bounding box center [784, 236] width 218 height 33
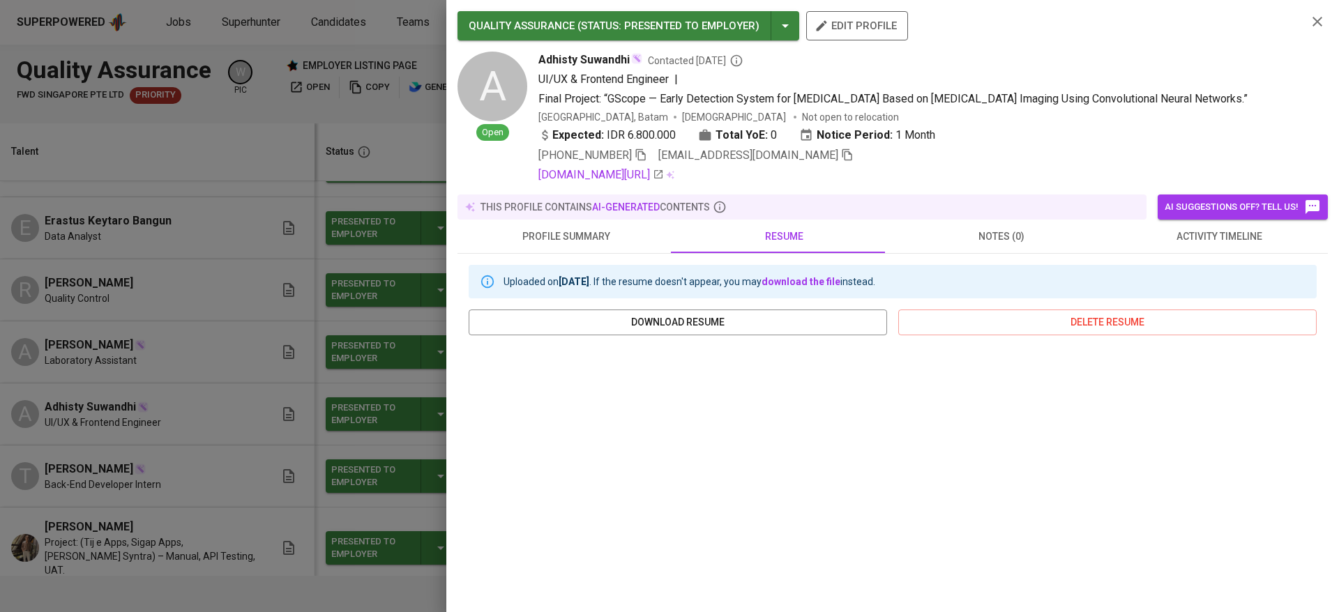
click at [172, 454] on div at bounding box center [669, 306] width 1339 height 612
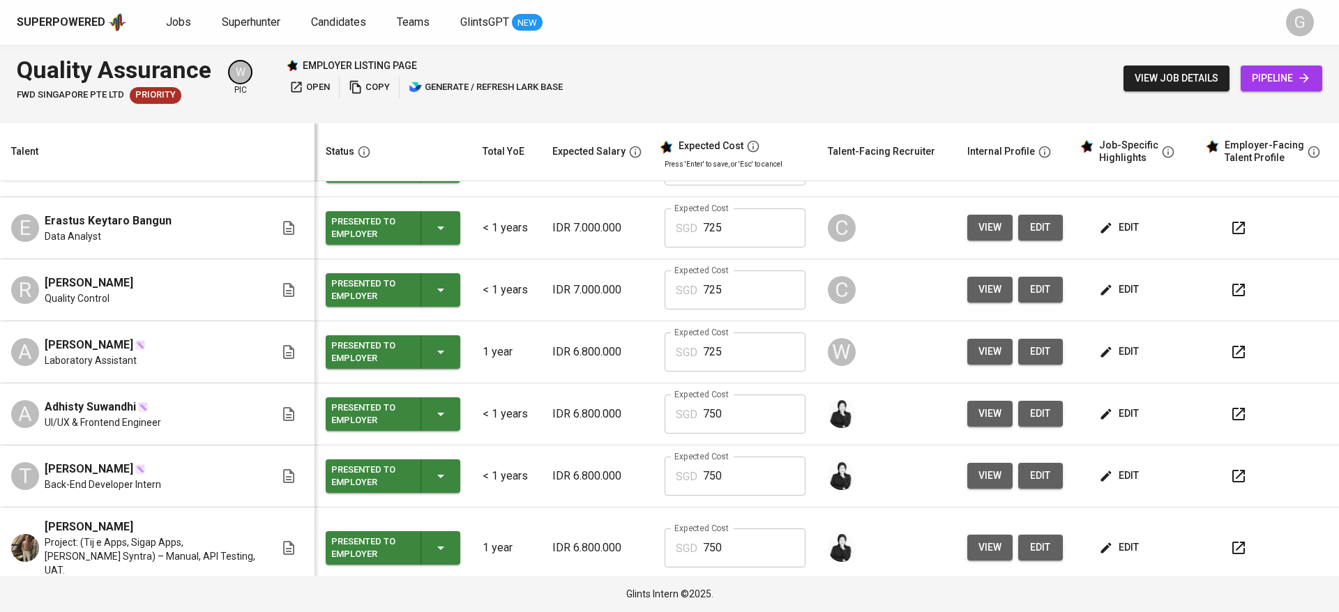
click at [967, 475] on button "view" at bounding box center [989, 476] width 45 height 26
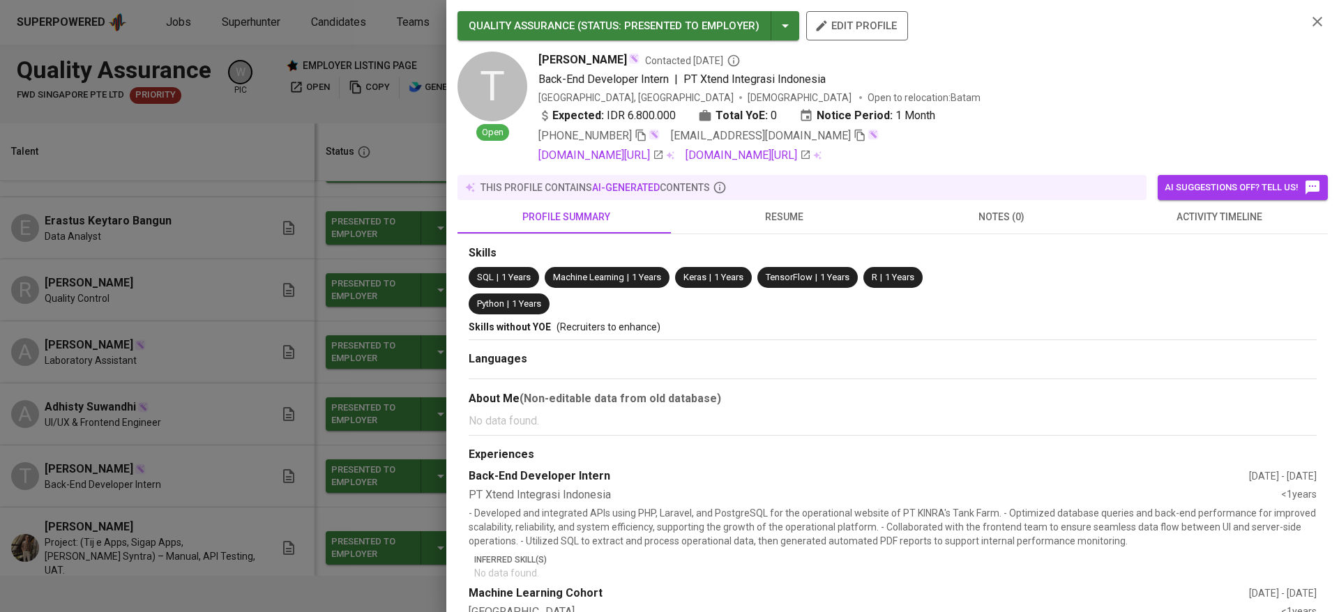
click at [16, 404] on div at bounding box center [669, 306] width 1339 height 612
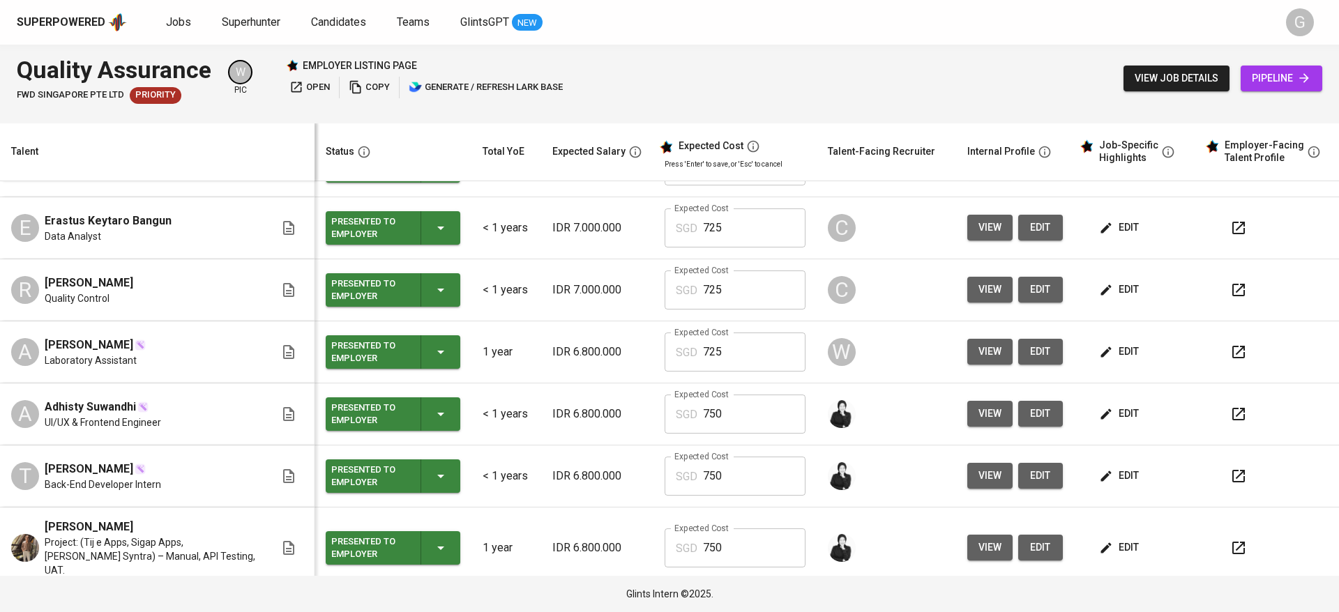
click at [980, 475] on span "view" at bounding box center [989, 475] width 23 height 17
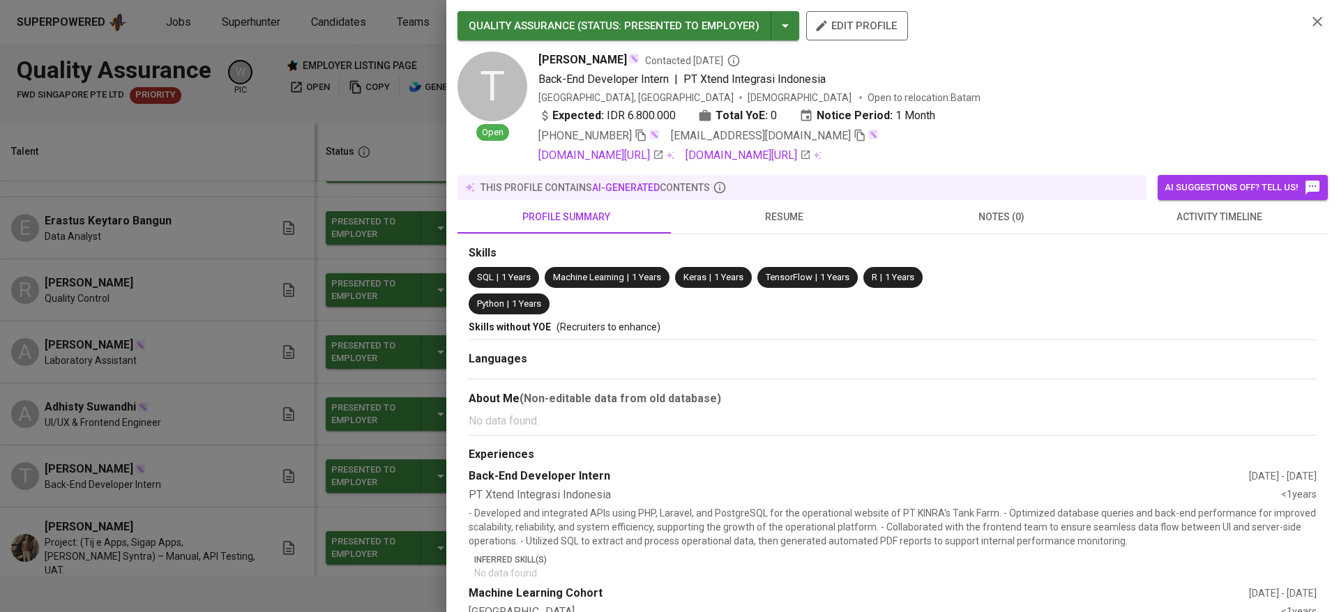
click at [779, 222] on span "resume" at bounding box center [783, 216] width 201 height 17
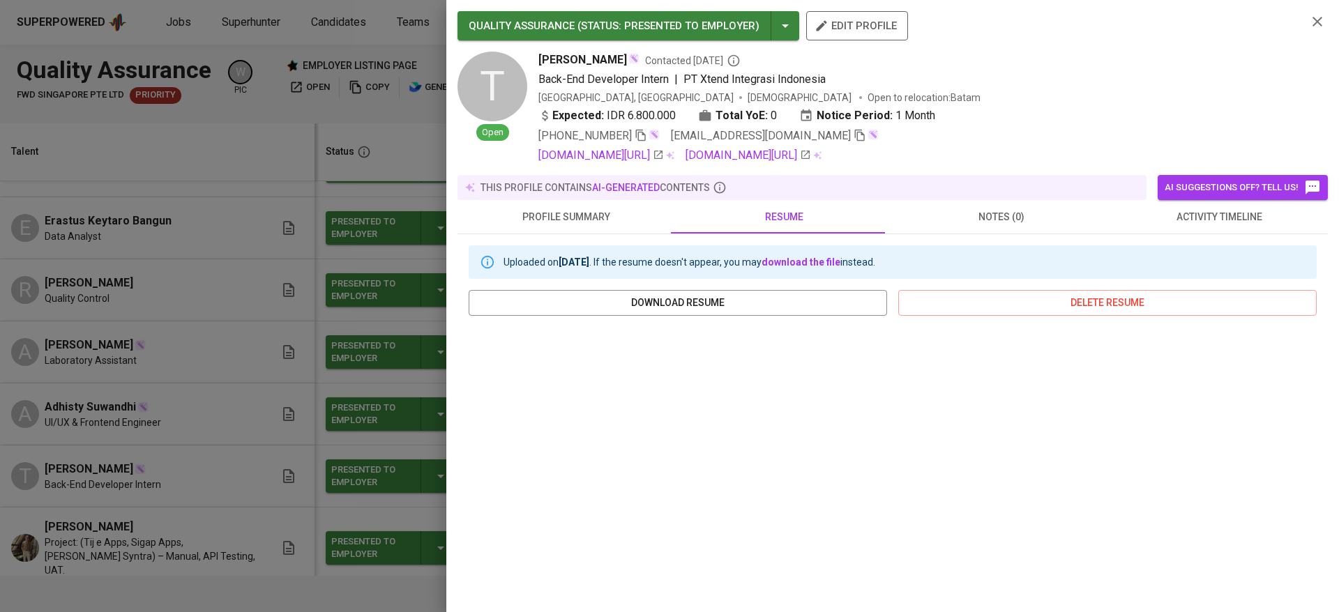
click at [260, 436] on div at bounding box center [669, 306] width 1339 height 612
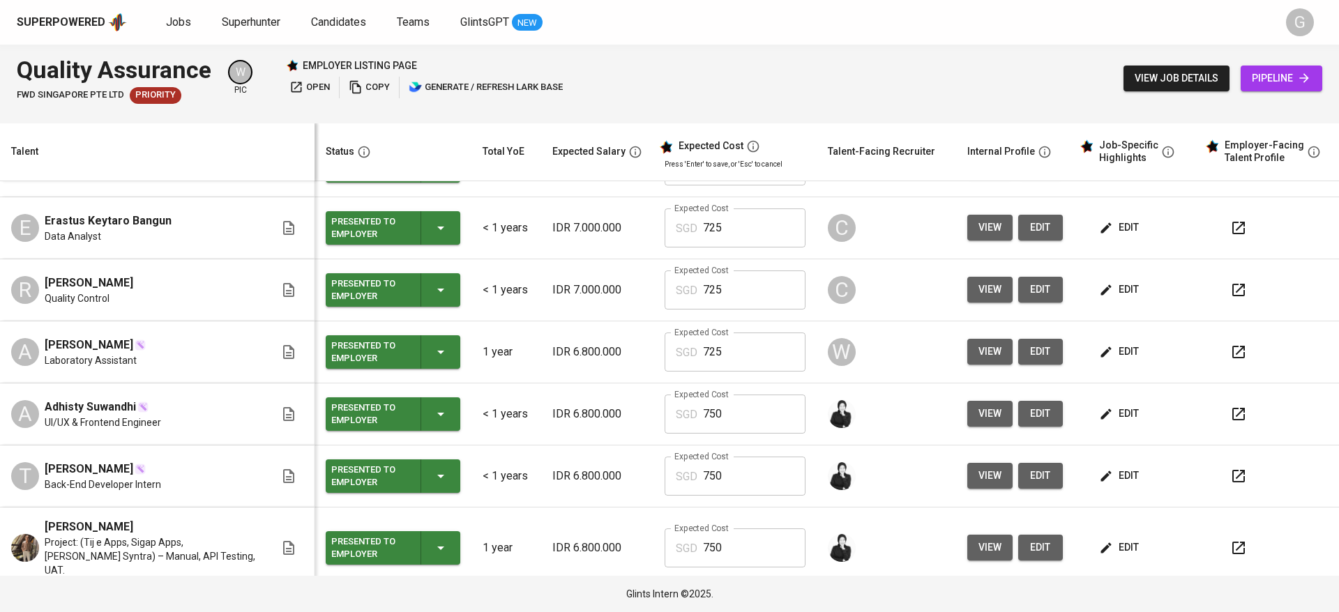
drag, startPoint x: 225, startPoint y: 243, endPoint x: 233, endPoint y: 256, distance: 14.7
click at [225, 243] on div "E Erastus Keytaro Bangun Data Analyst" at bounding box center [143, 228] width 264 height 31
click at [991, 543] on button "view" at bounding box center [989, 548] width 45 height 26
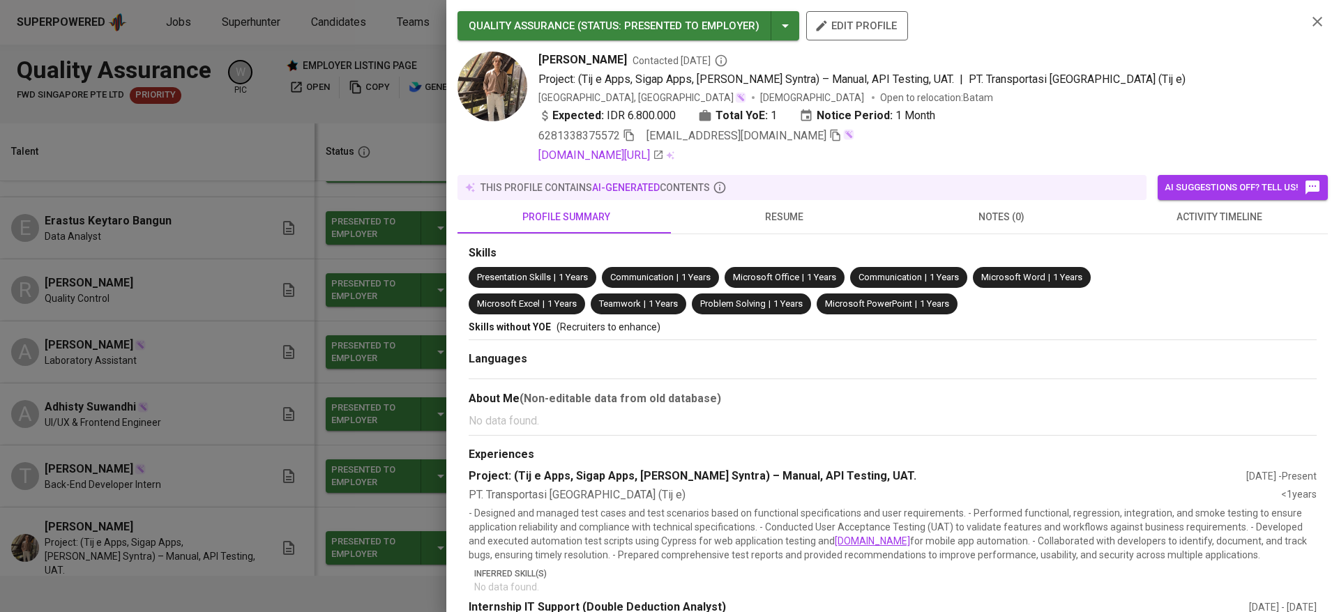
click at [190, 342] on div at bounding box center [669, 306] width 1339 height 612
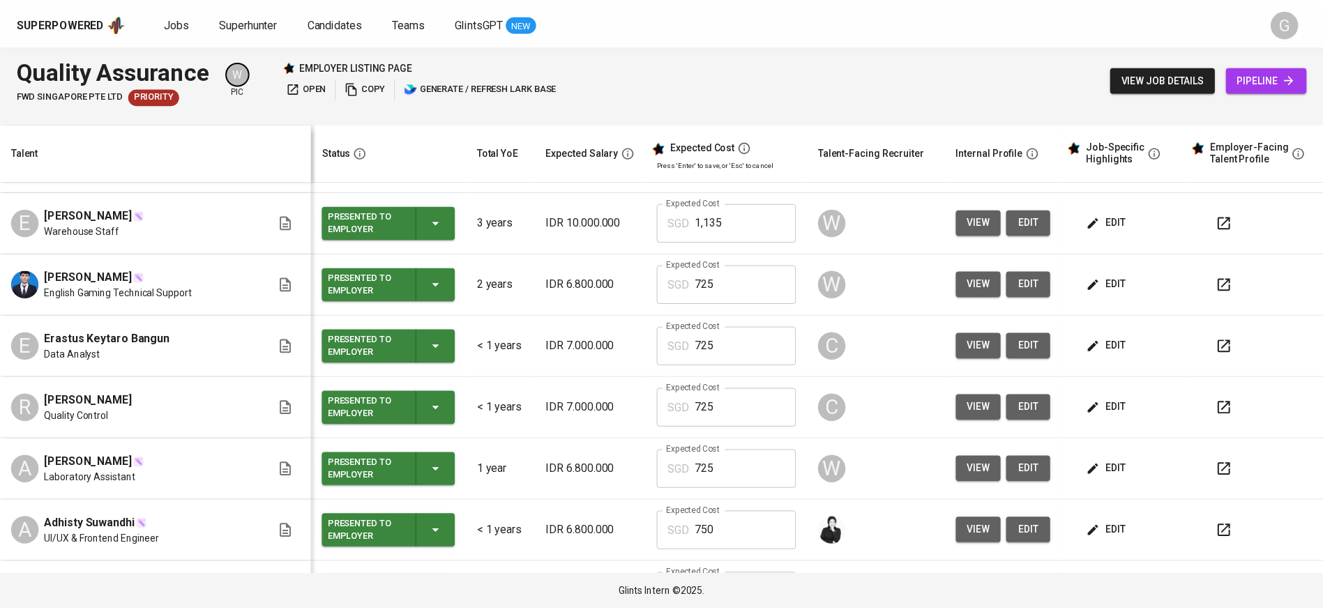
scroll to position [0, 0]
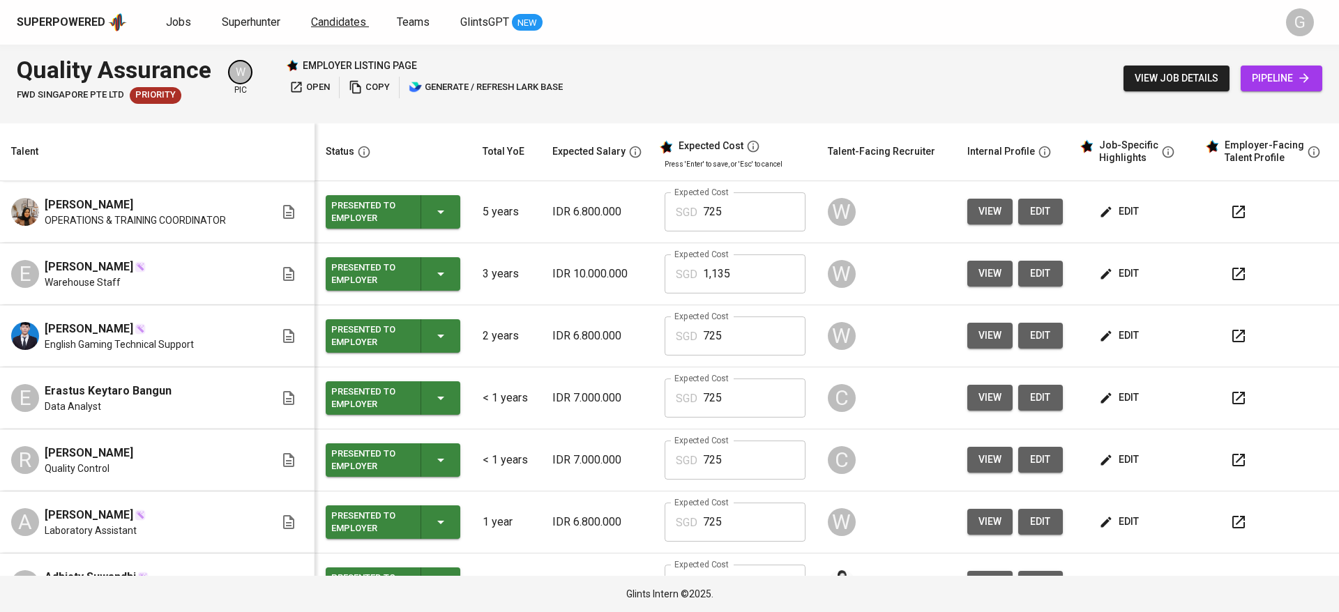
click at [324, 13] on div "Superpowered Jobs Superhunter Candidates Teams GlintsGPT NEW" at bounding box center [647, 22] width 1261 height 21
click at [328, 17] on span "Candidates" at bounding box center [338, 21] width 55 height 13
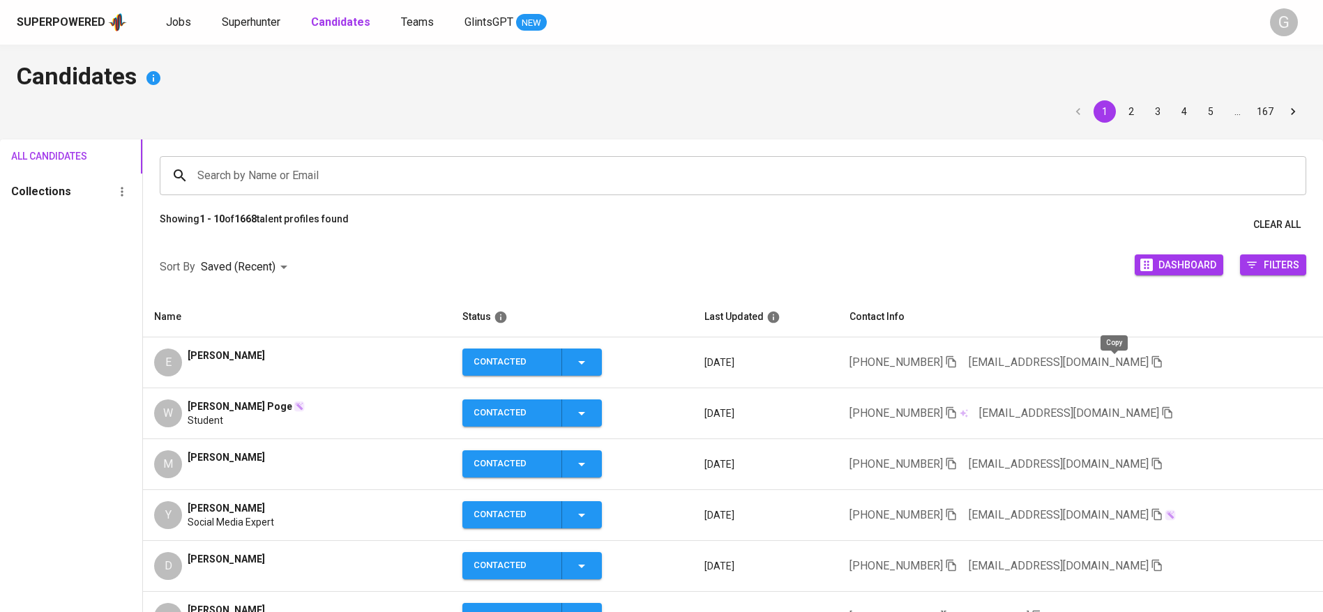
click at [1152, 363] on icon "button" at bounding box center [1157, 362] width 10 height 12
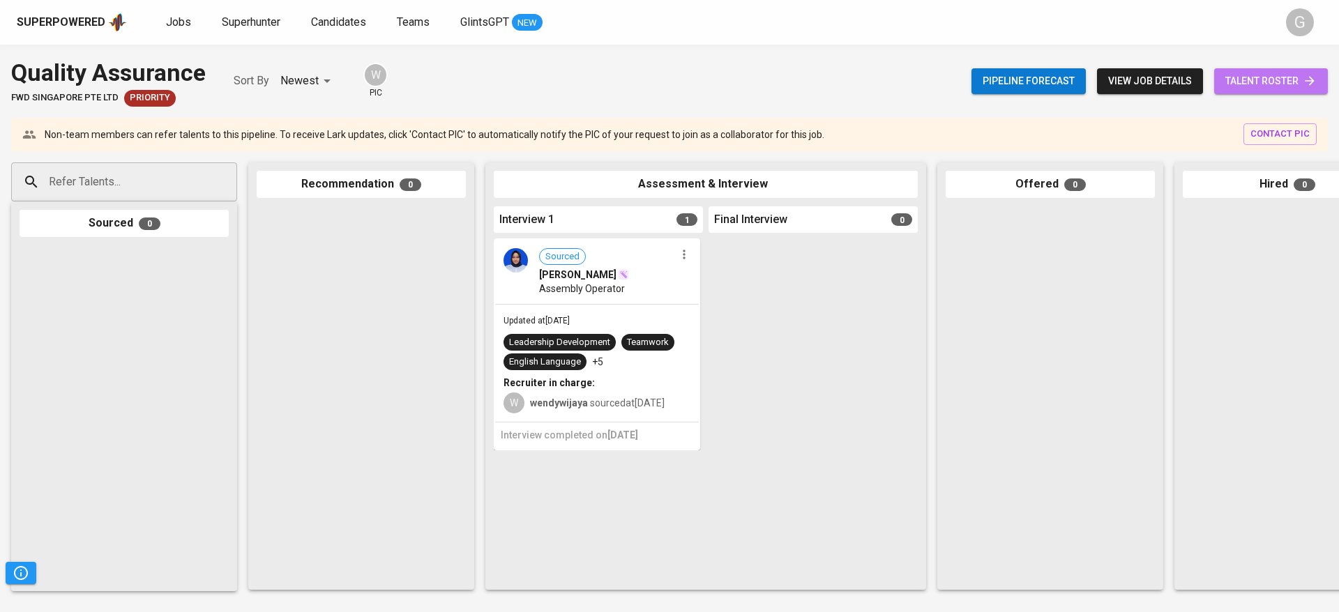
click at [1245, 75] on span "talent roster" at bounding box center [1270, 81] width 91 height 17
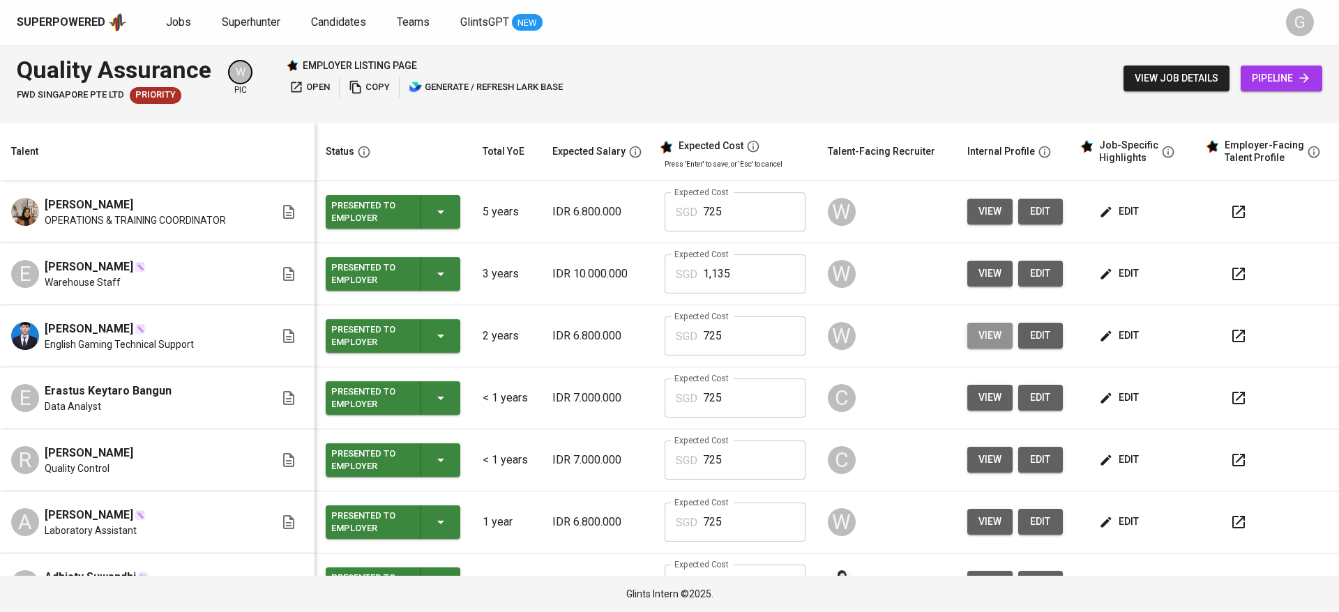
click at [978, 335] on span "view" at bounding box center [989, 335] width 23 height 17
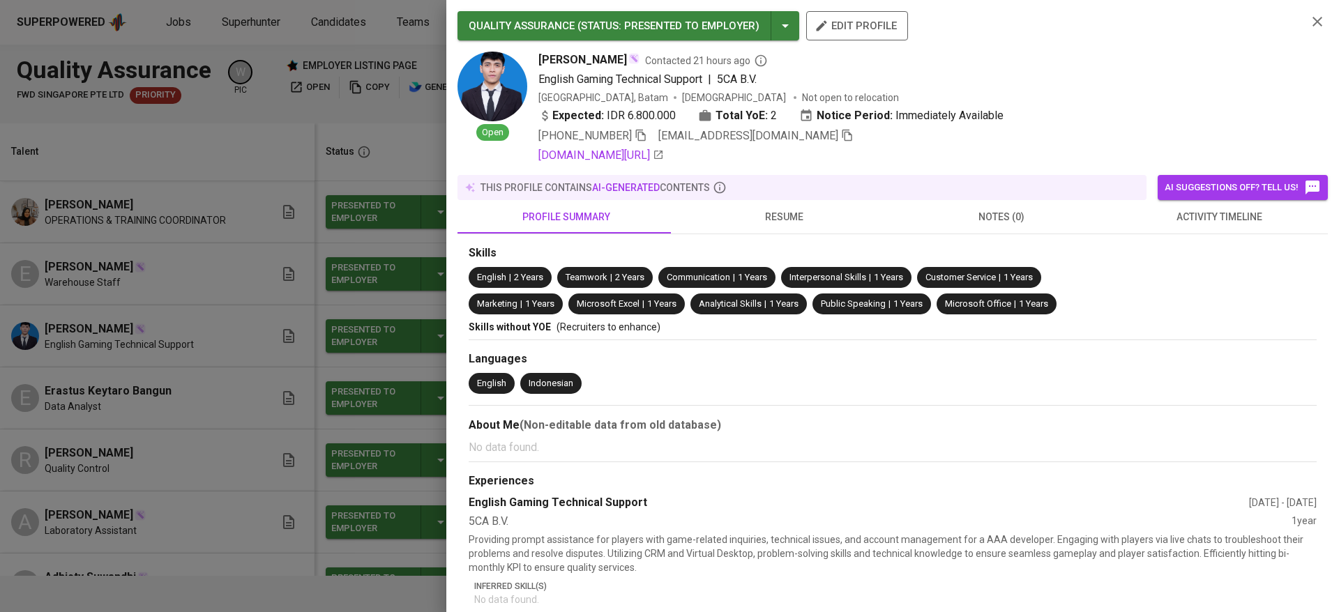
click at [726, 201] on button "resume" at bounding box center [784, 216] width 218 height 33
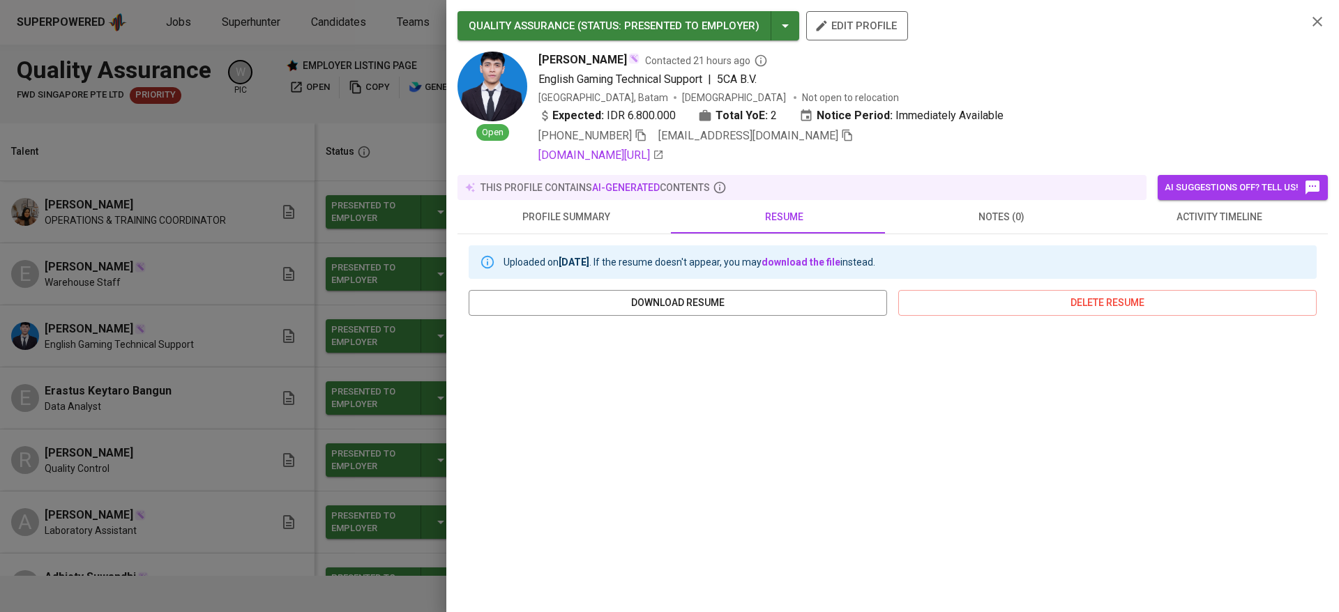
scroll to position [105, 0]
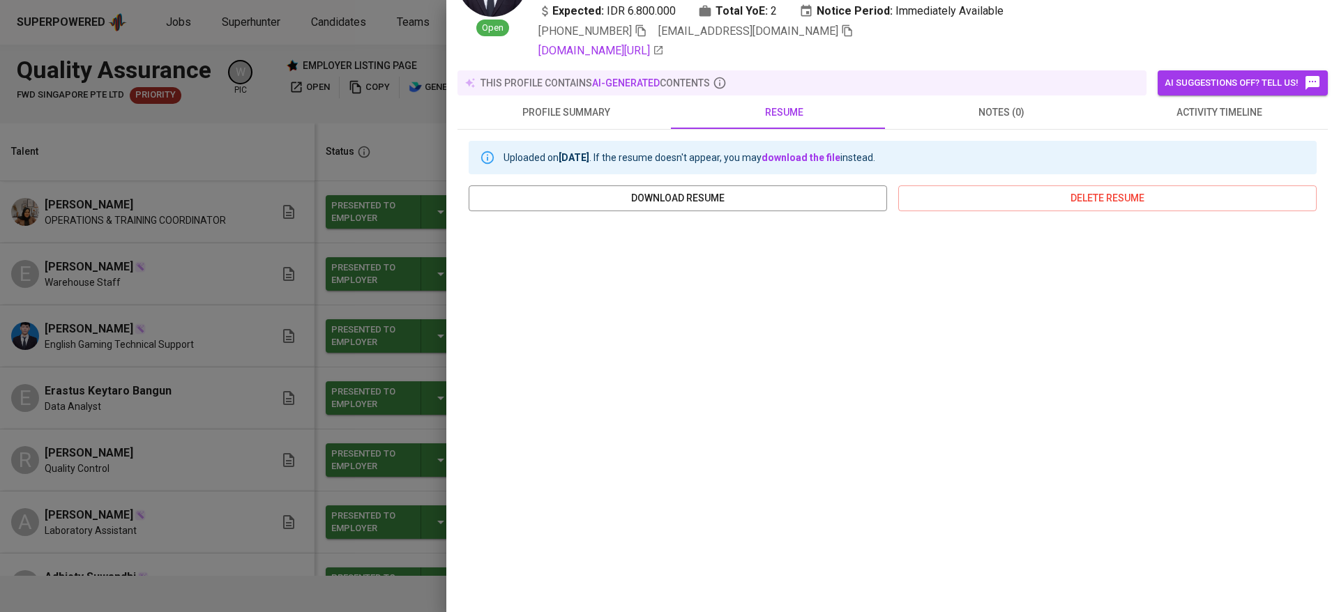
click at [158, 332] on div at bounding box center [669, 306] width 1339 height 612
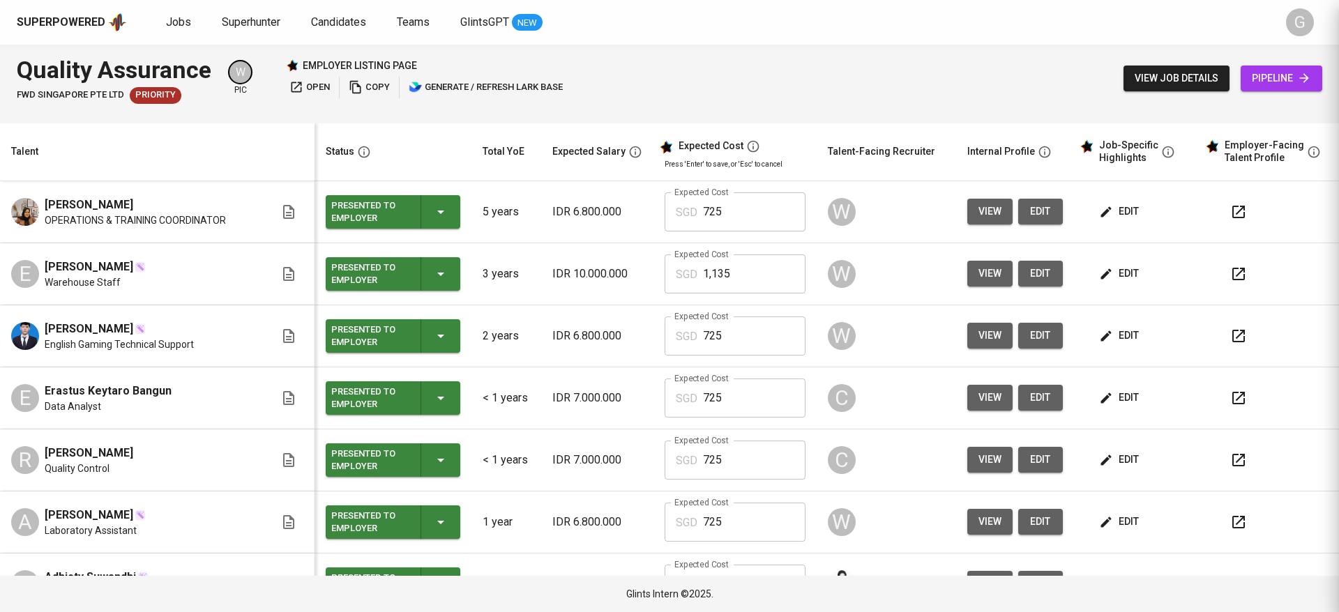
scroll to position [0, 0]
click at [978, 275] on span "view" at bounding box center [989, 273] width 23 height 17
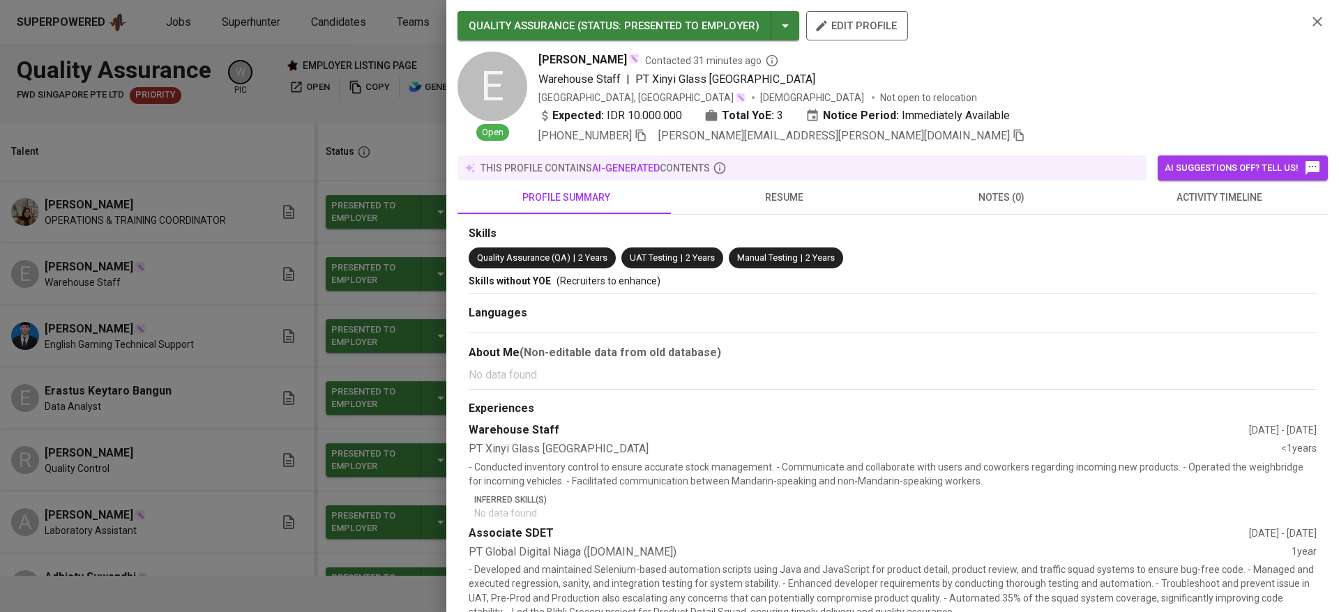
click at [779, 199] on span "resume" at bounding box center [783, 197] width 201 height 17
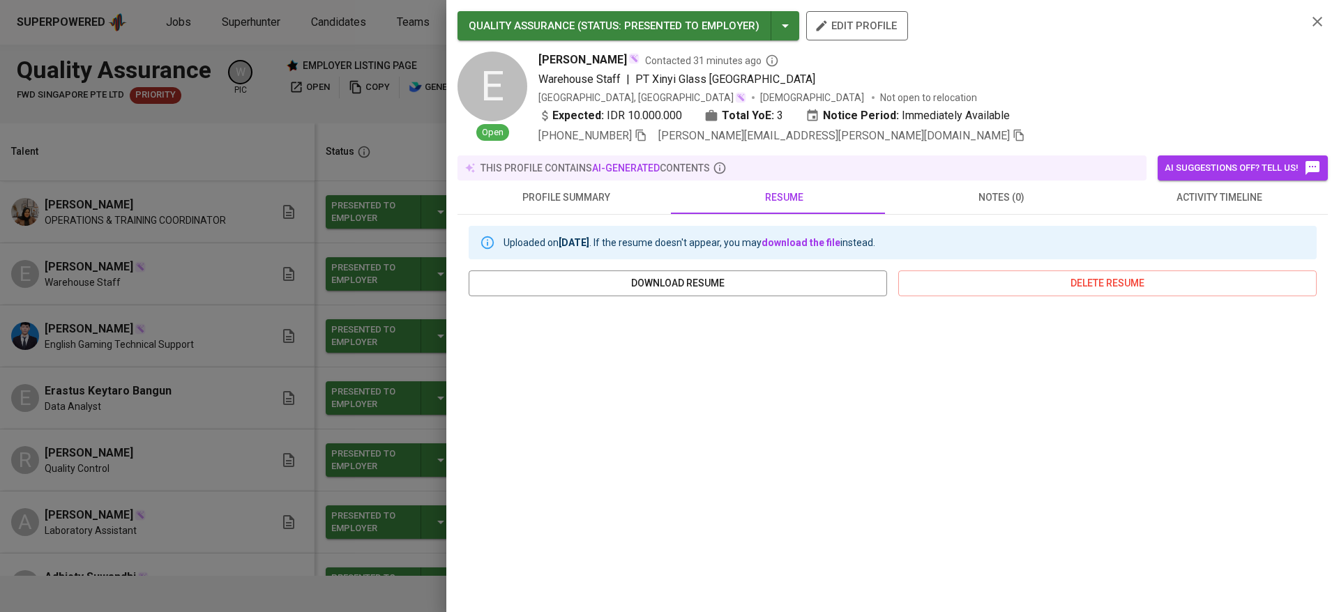
scroll to position [136, 0]
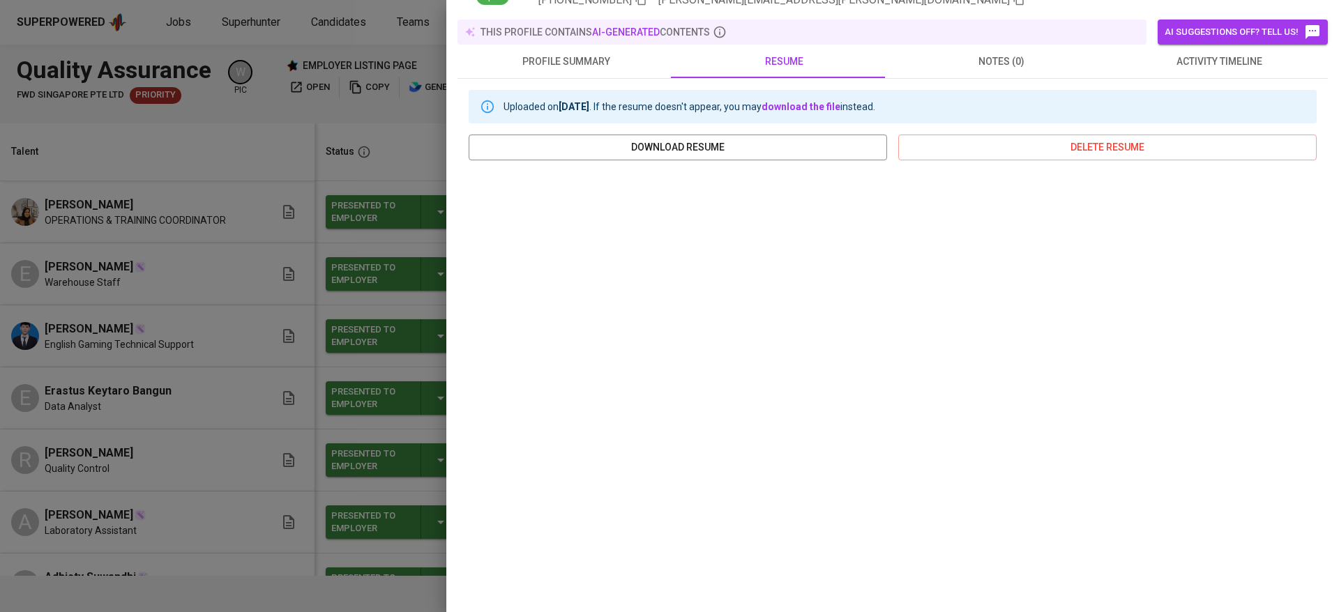
click at [256, 379] on div at bounding box center [669, 306] width 1339 height 612
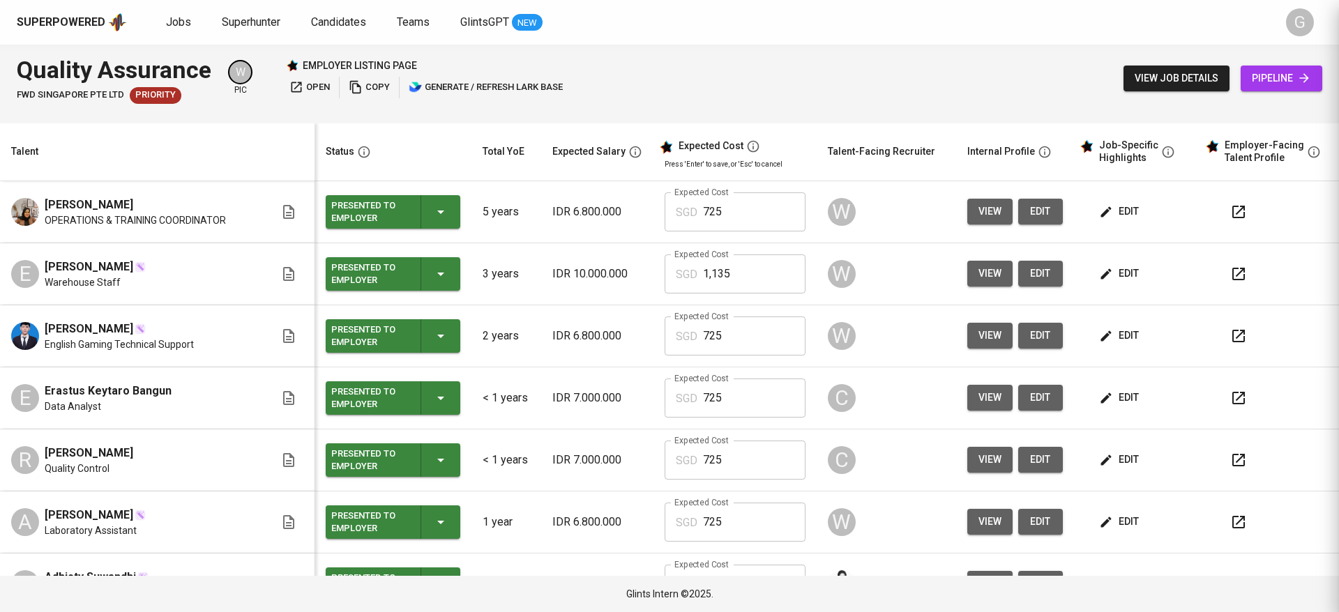
scroll to position [0, 0]
click at [982, 211] on span "view" at bounding box center [989, 211] width 23 height 17
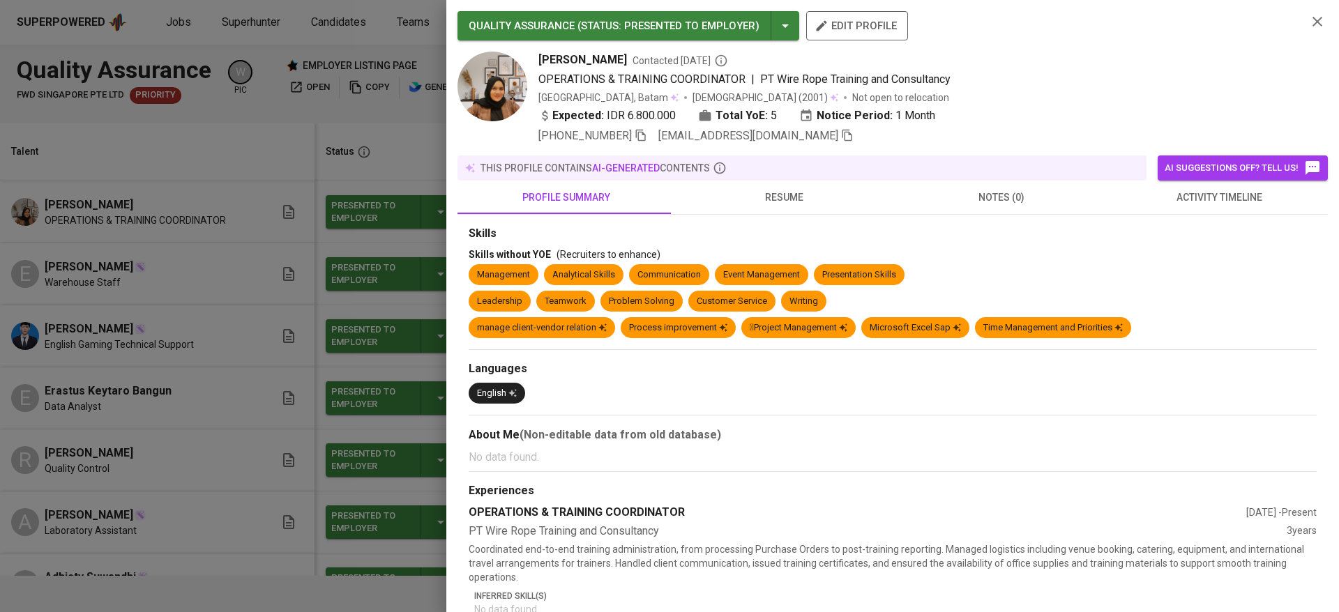
click at [796, 200] on span "resume" at bounding box center [783, 197] width 201 height 17
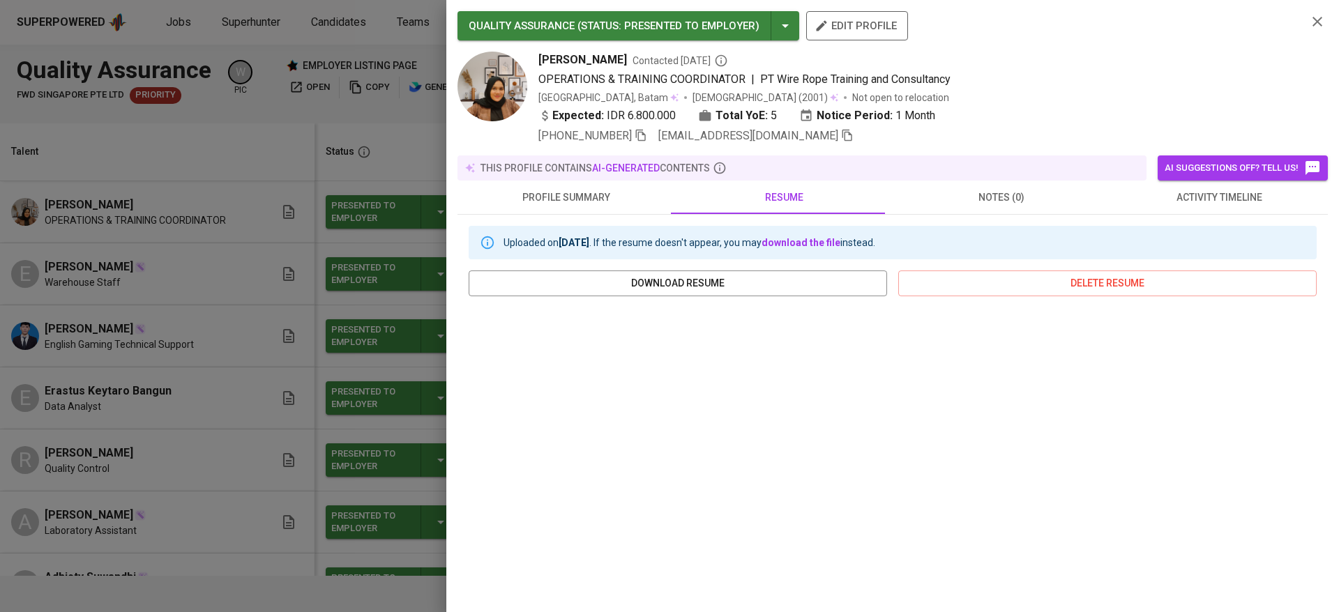
click at [571, 193] on span "profile summary" at bounding box center [566, 197] width 201 height 17
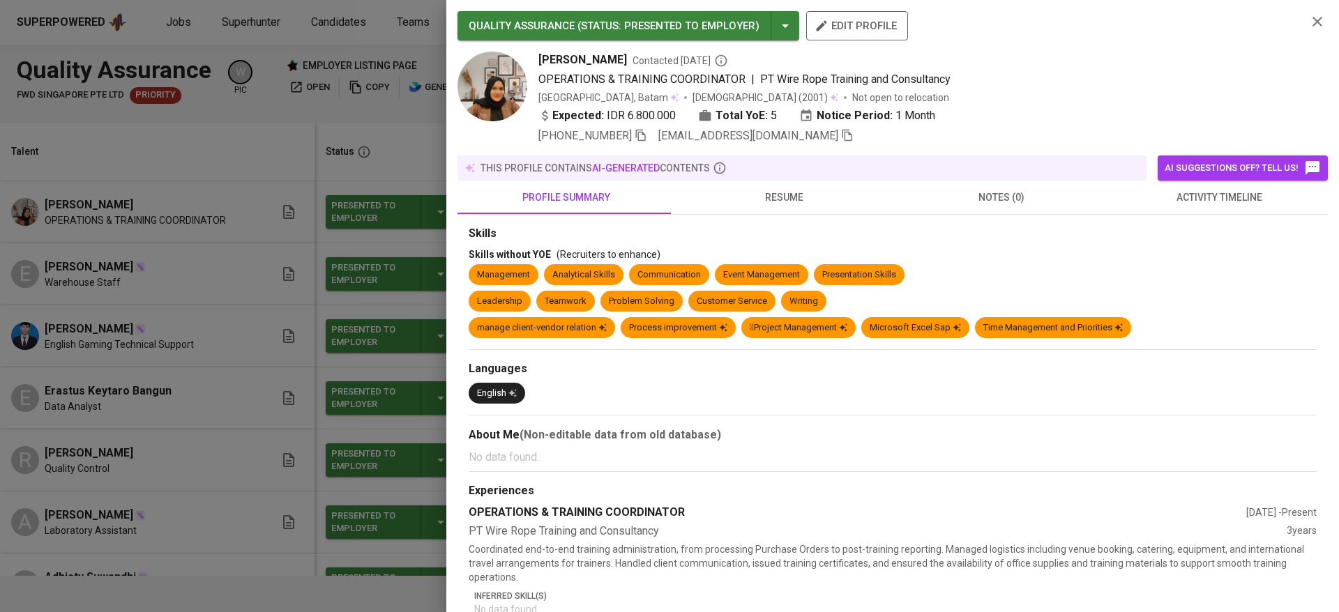
click at [749, 193] on span "resume" at bounding box center [783, 197] width 201 height 17
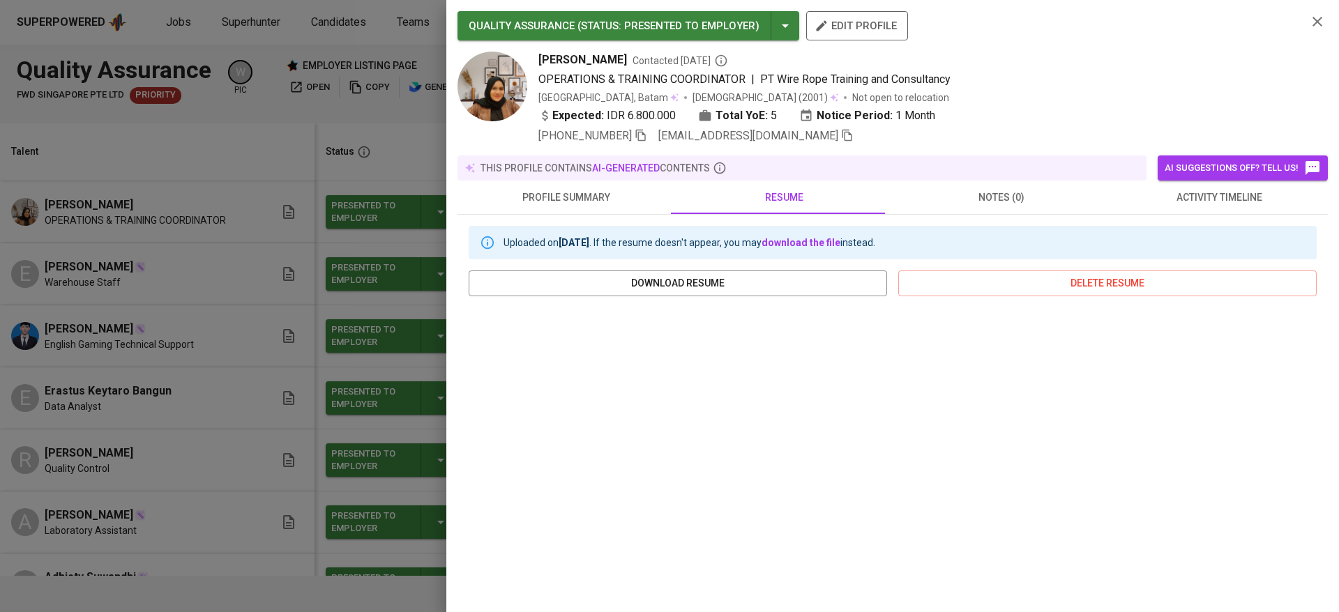
click at [228, 312] on div at bounding box center [669, 306] width 1339 height 612
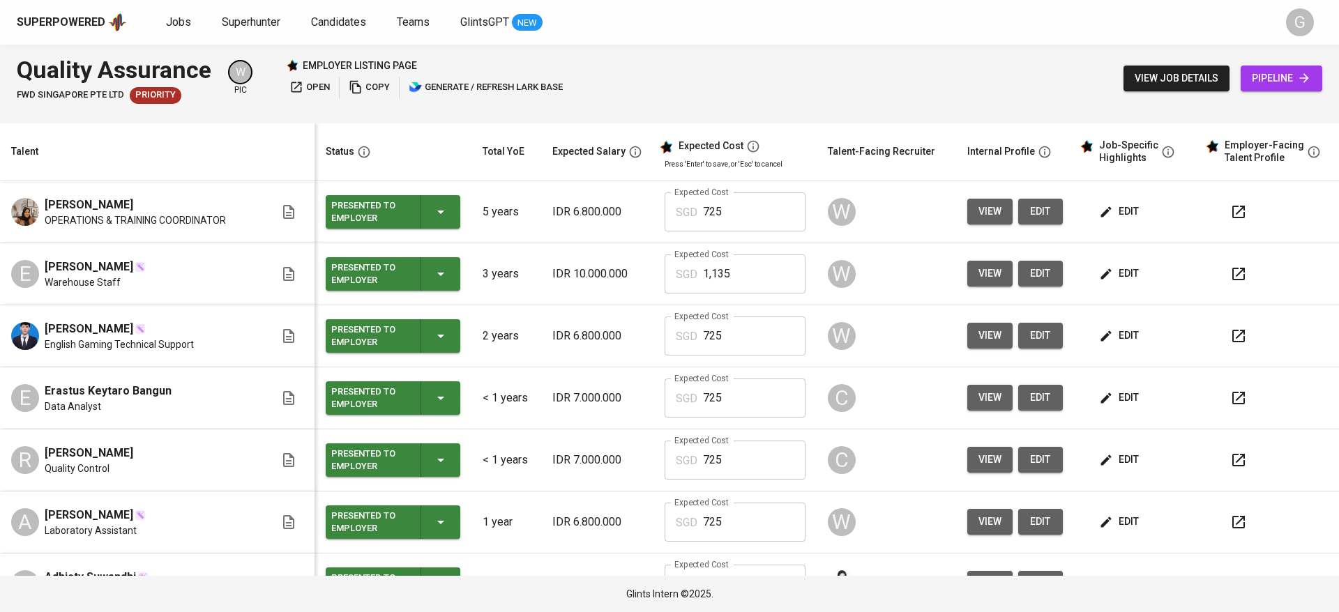
scroll to position [105, 0]
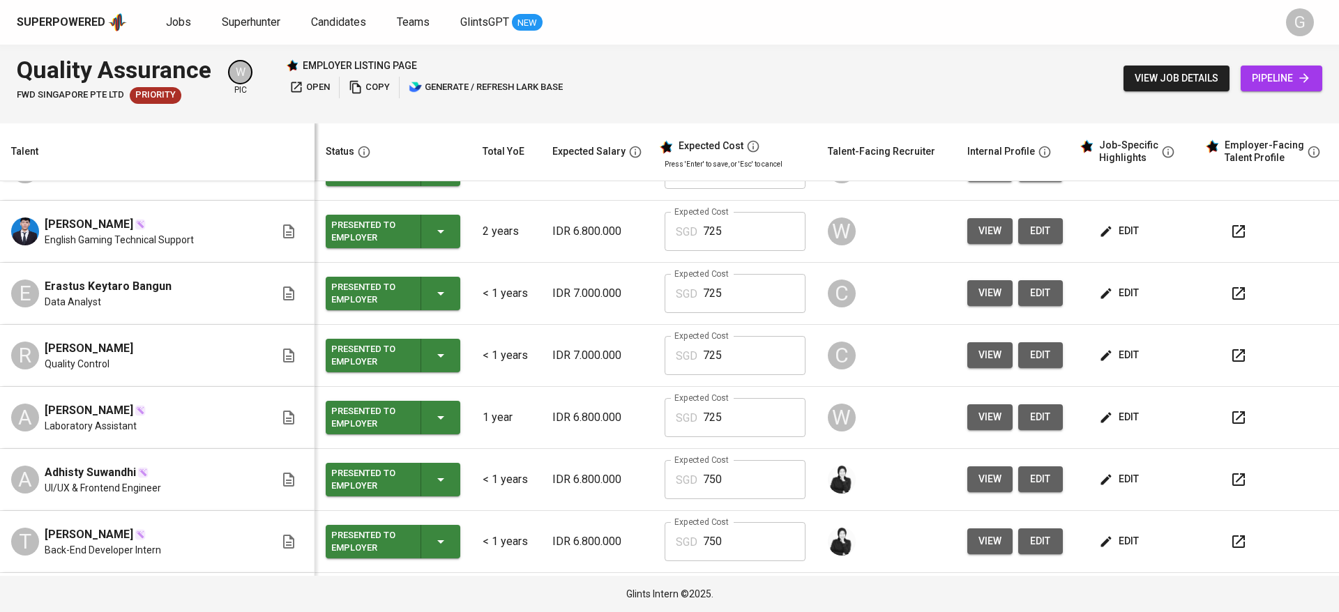
click at [1106, 353] on span "edit" at bounding box center [1120, 355] width 37 height 17
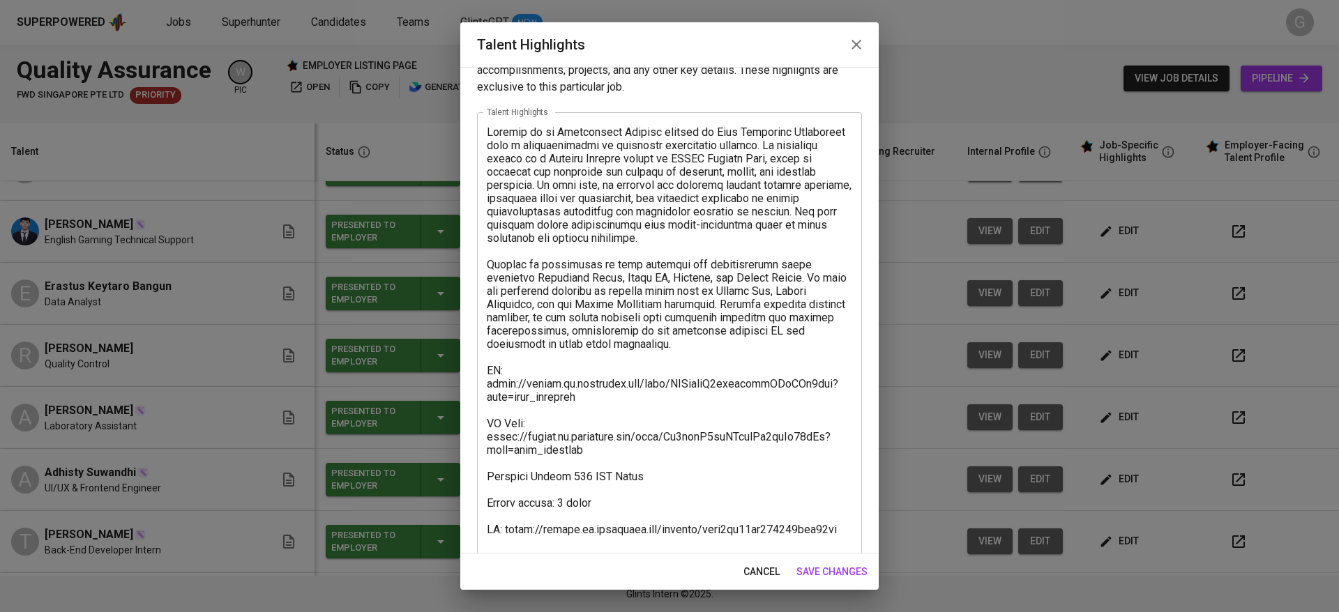
scroll to position [67, 0]
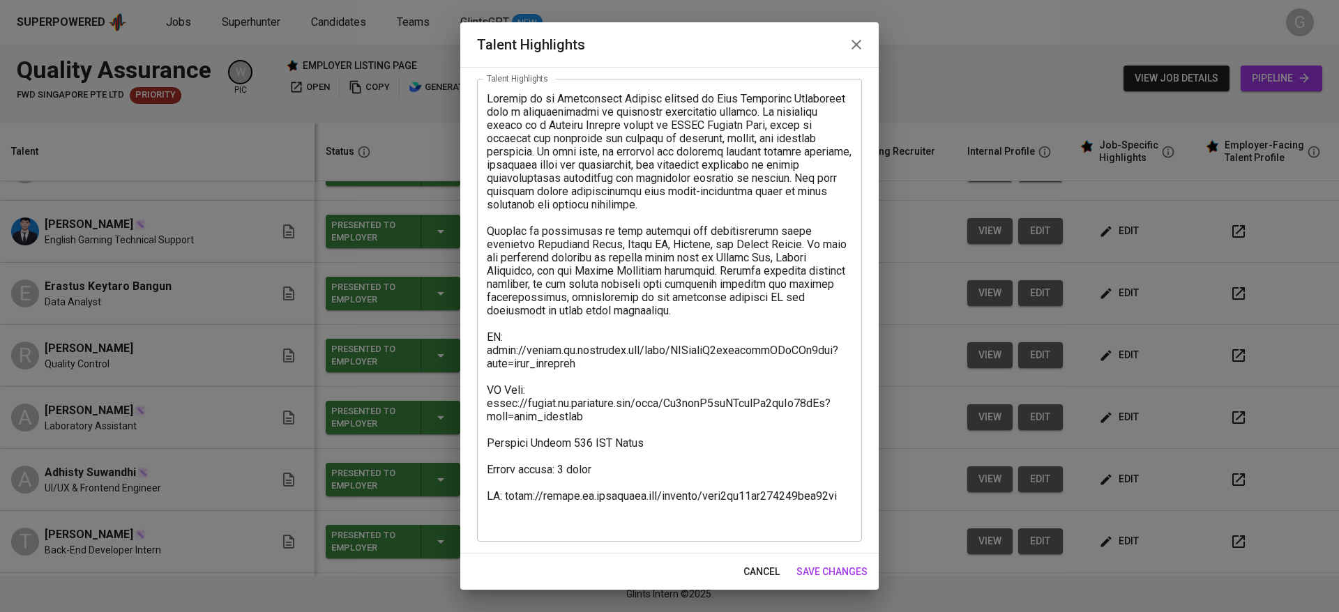
click at [769, 565] on span "cancel" at bounding box center [761, 571] width 36 height 17
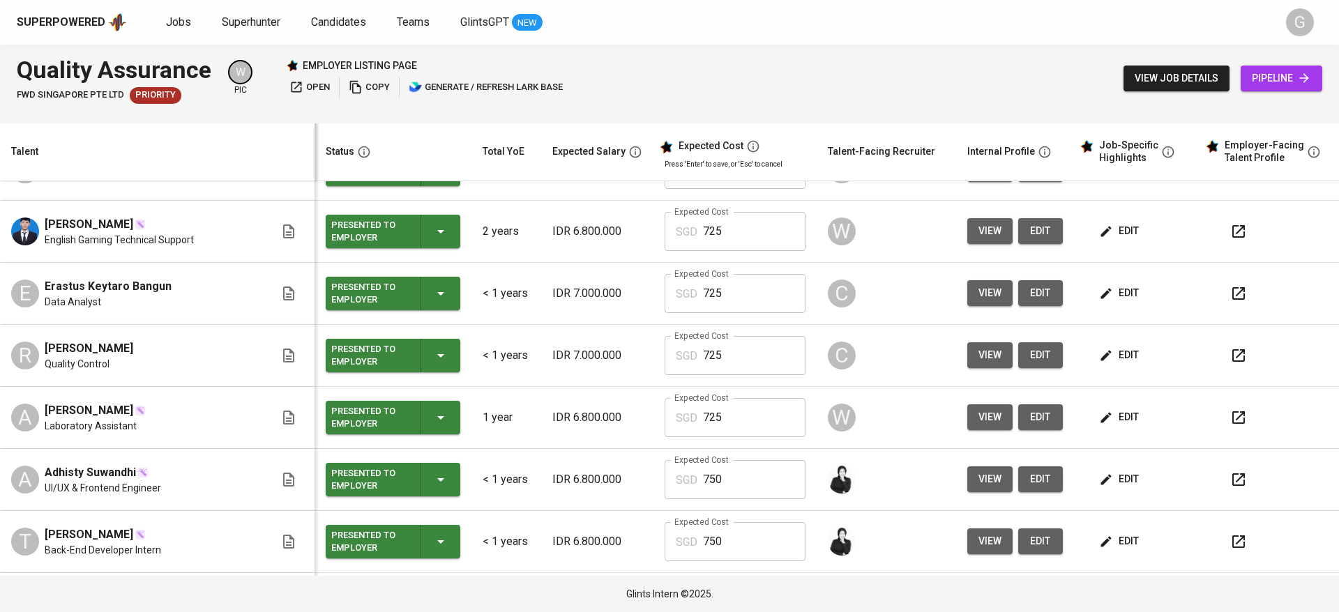
click at [1230, 349] on icon "button" at bounding box center [1238, 355] width 17 height 17
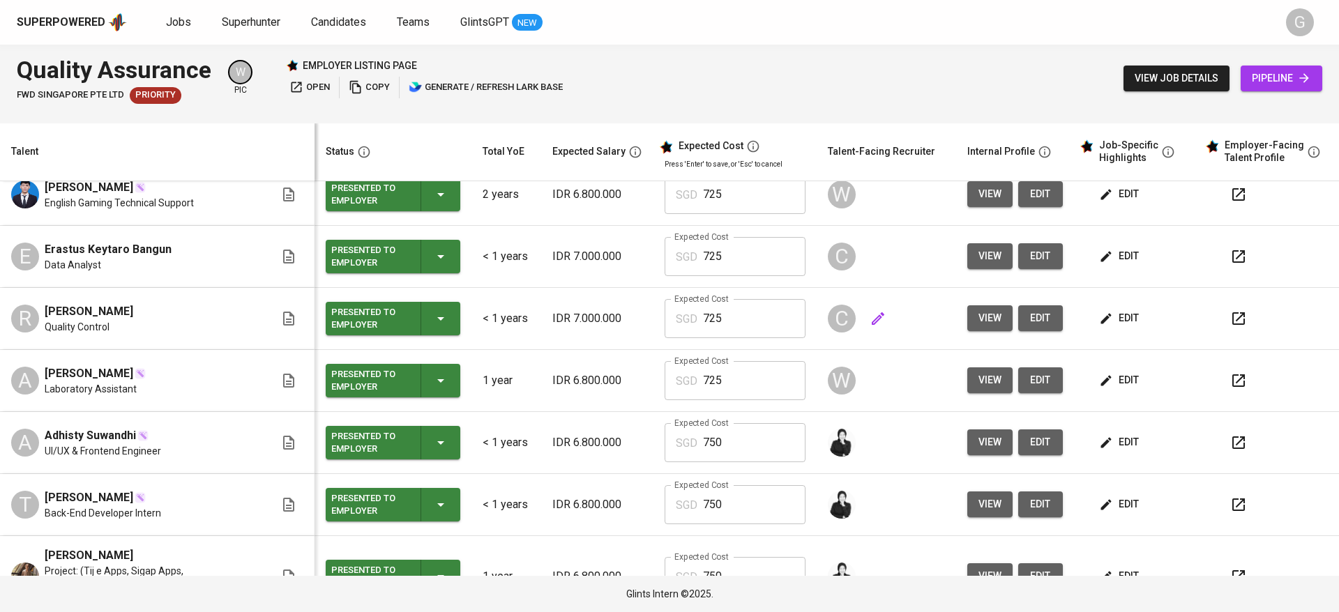
scroll to position [170, 0]
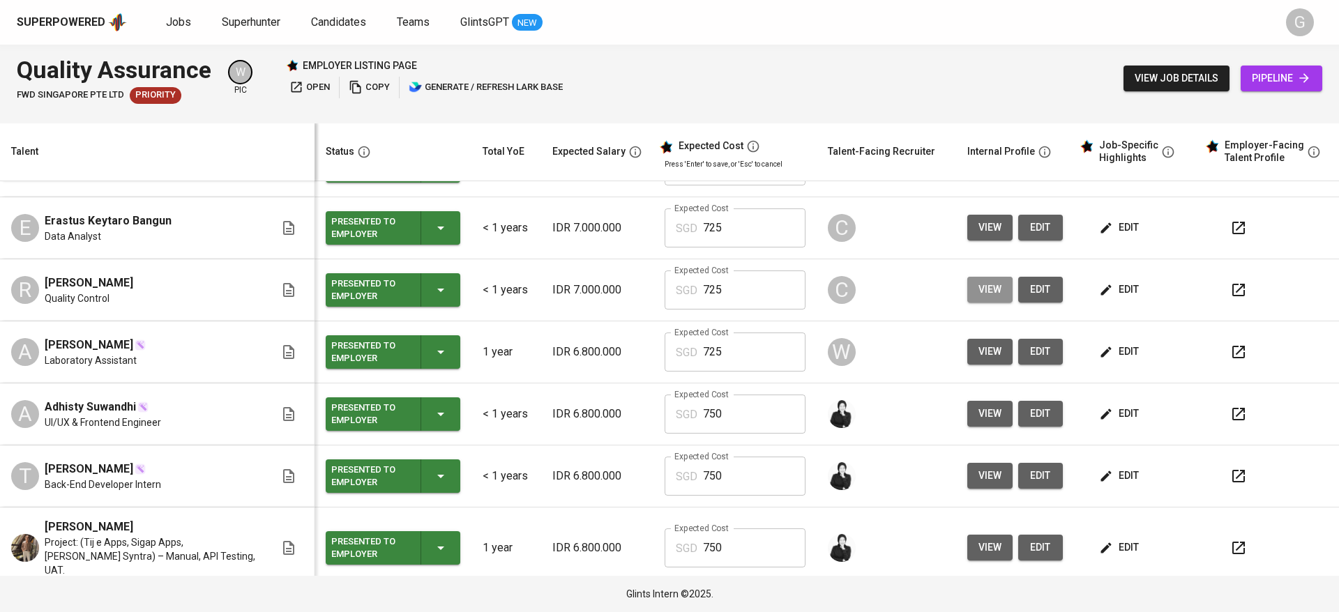
click at [978, 290] on span "view" at bounding box center [989, 289] width 23 height 17
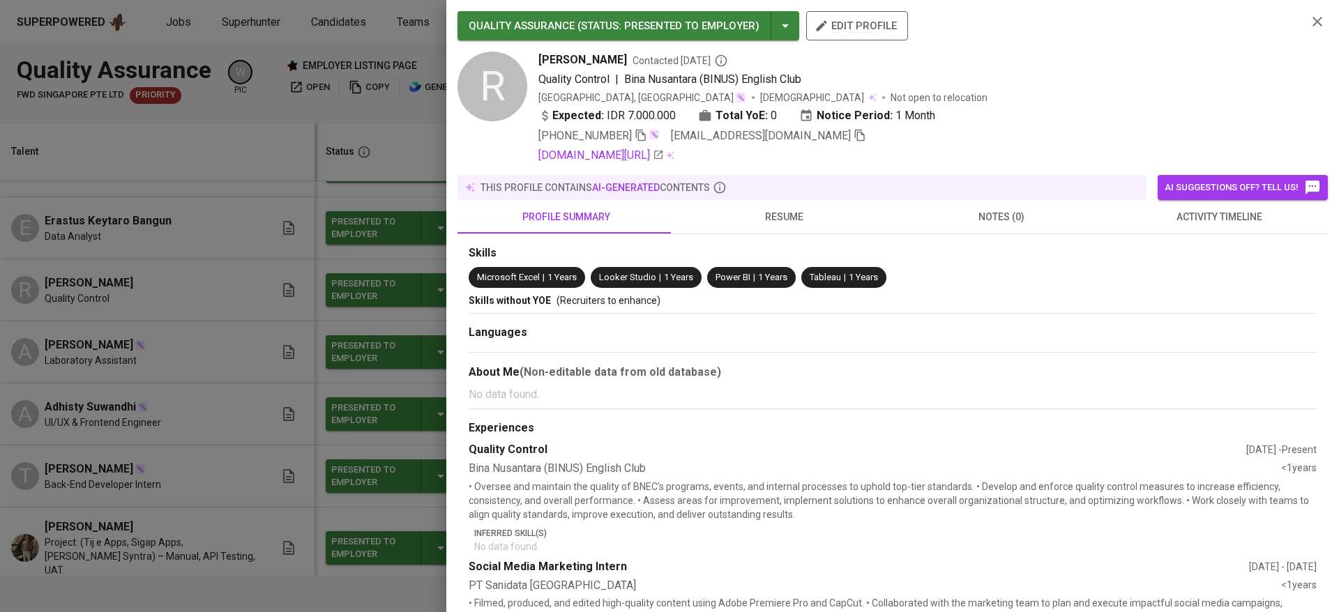
scroll to position [119, 0]
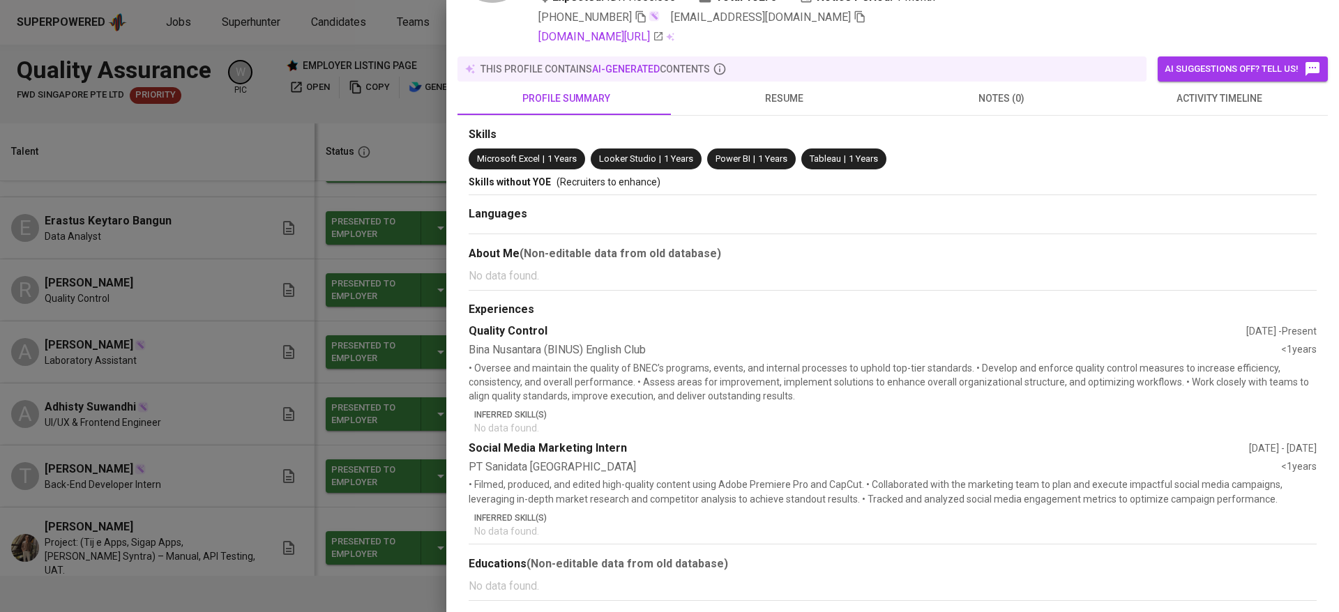
click at [189, 385] on div at bounding box center [669, 306] width 1339 height 612
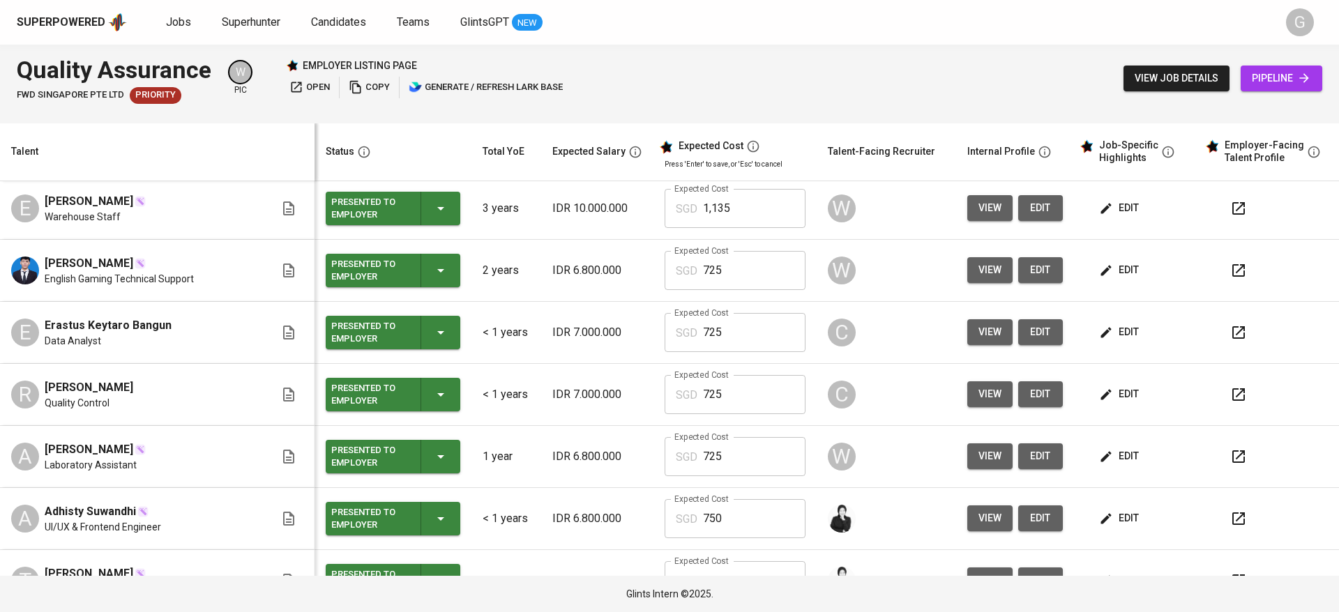
scroll to position [0, 0]
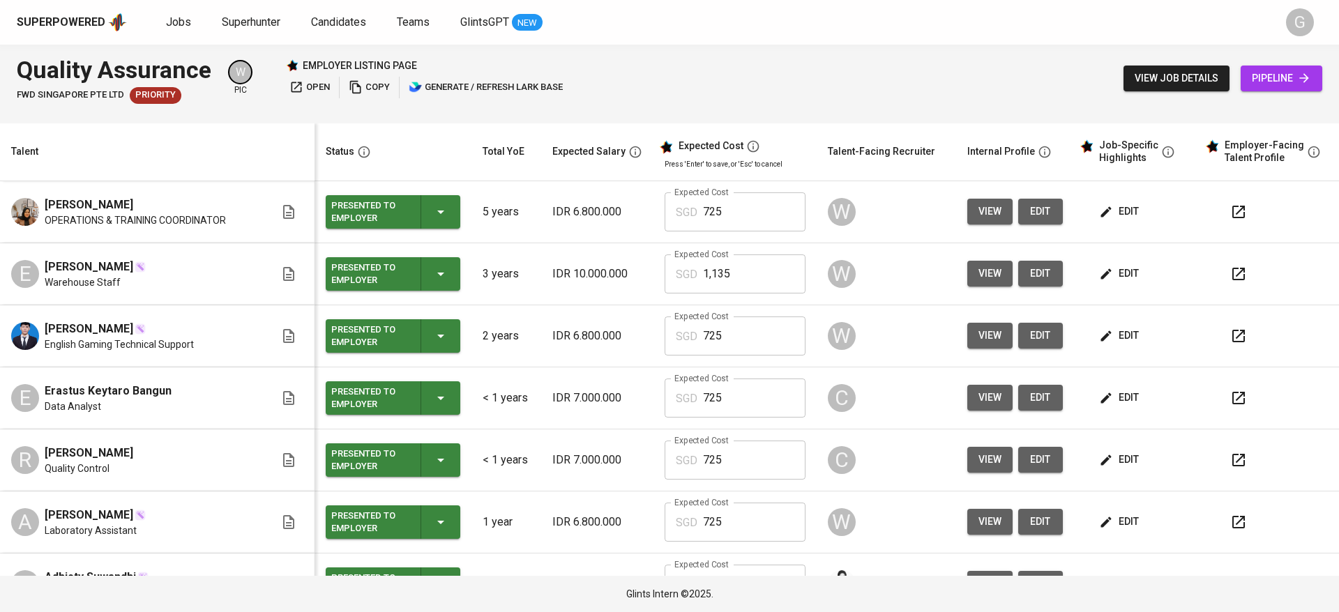
click at [974, 386] on button "view" at bounding box center [989, 398] width 45 height 26
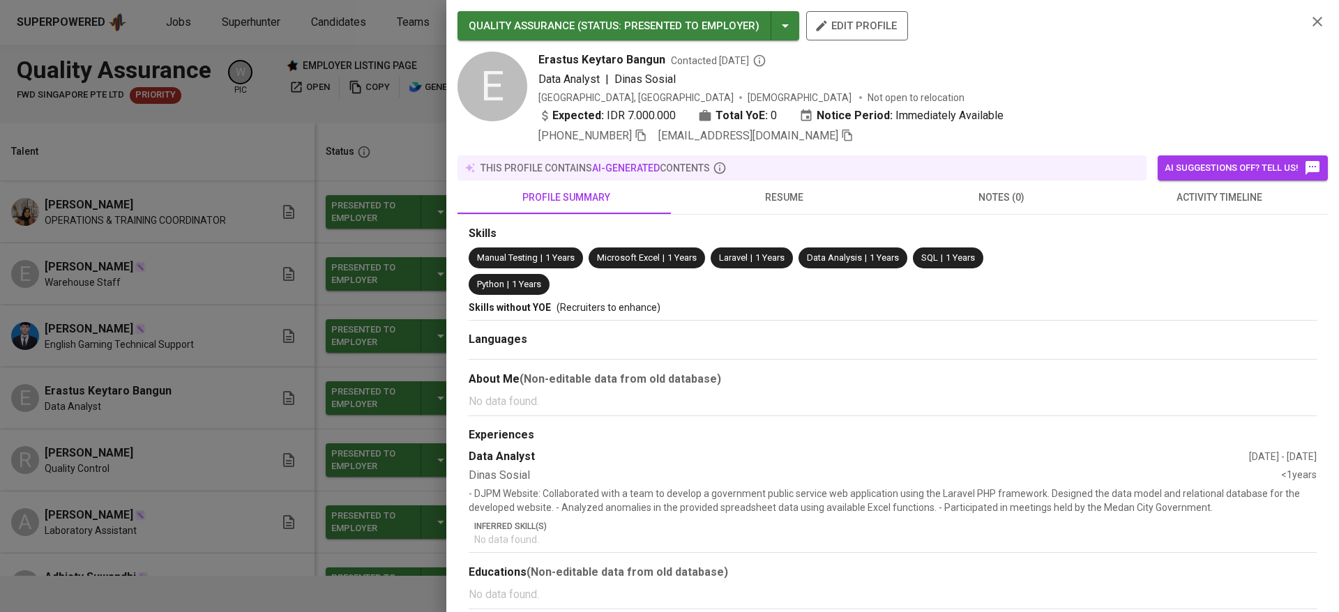
click at [791, 215] on div "Skills Manual Testing | 1 Years Microsoft Excel | 1 Years Laravel | 1 Years Dat…" at bounding box center [892, 412] width 870 height 394
click at [791, 192] on span "resume" at bounding box center [783, 197] width 201 height 17
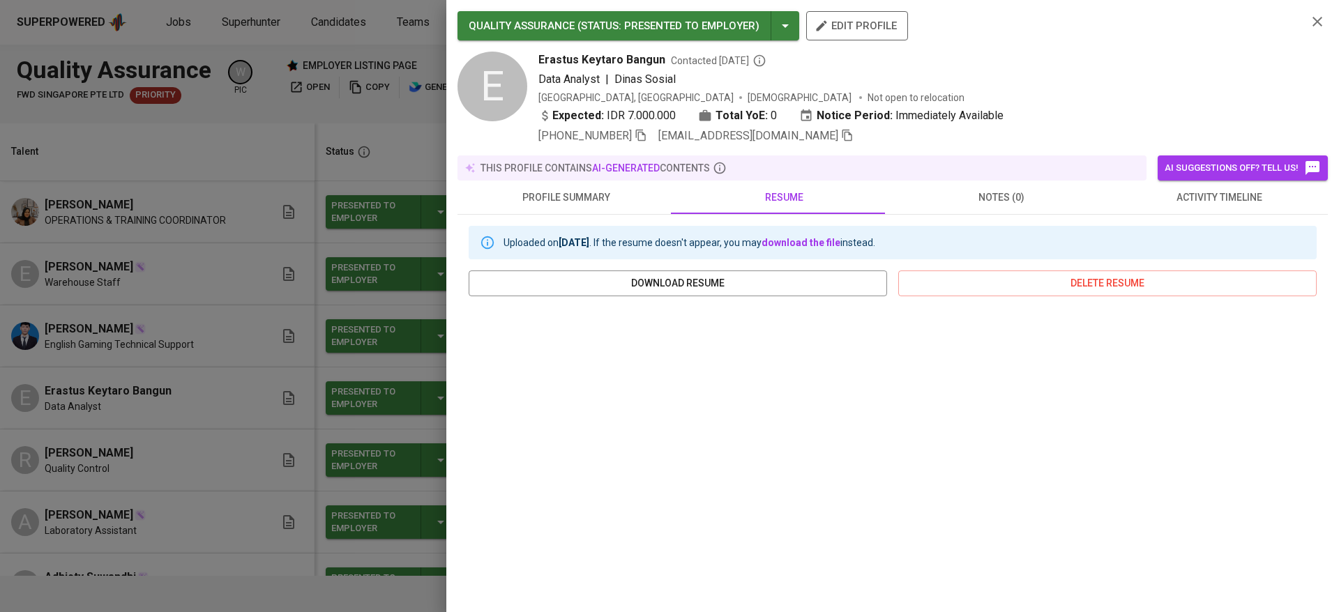
click at [38, 477] on div at bounding box center [669, 306] width 1339 height 612
